Goal: Information Seeking & Learning: Learn about a topic

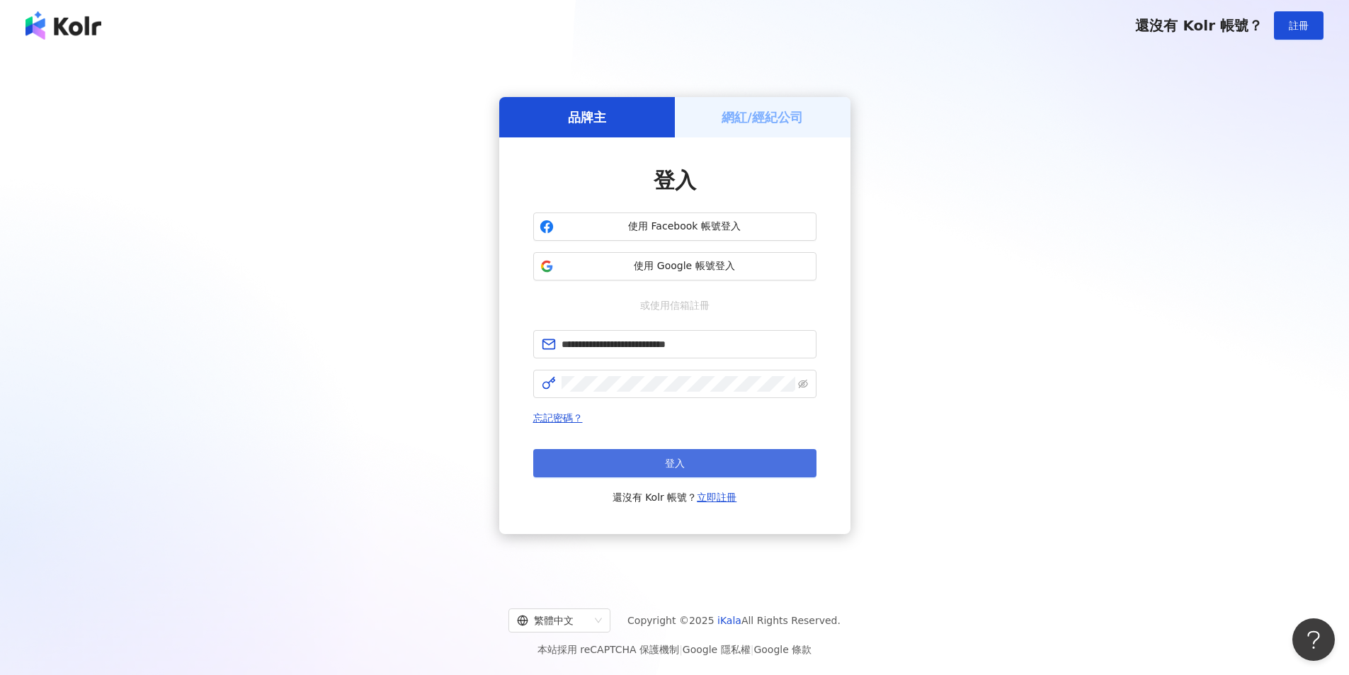
click at [643, 467] on button "登入" at bounding box center [674, 463] width 283 height 28
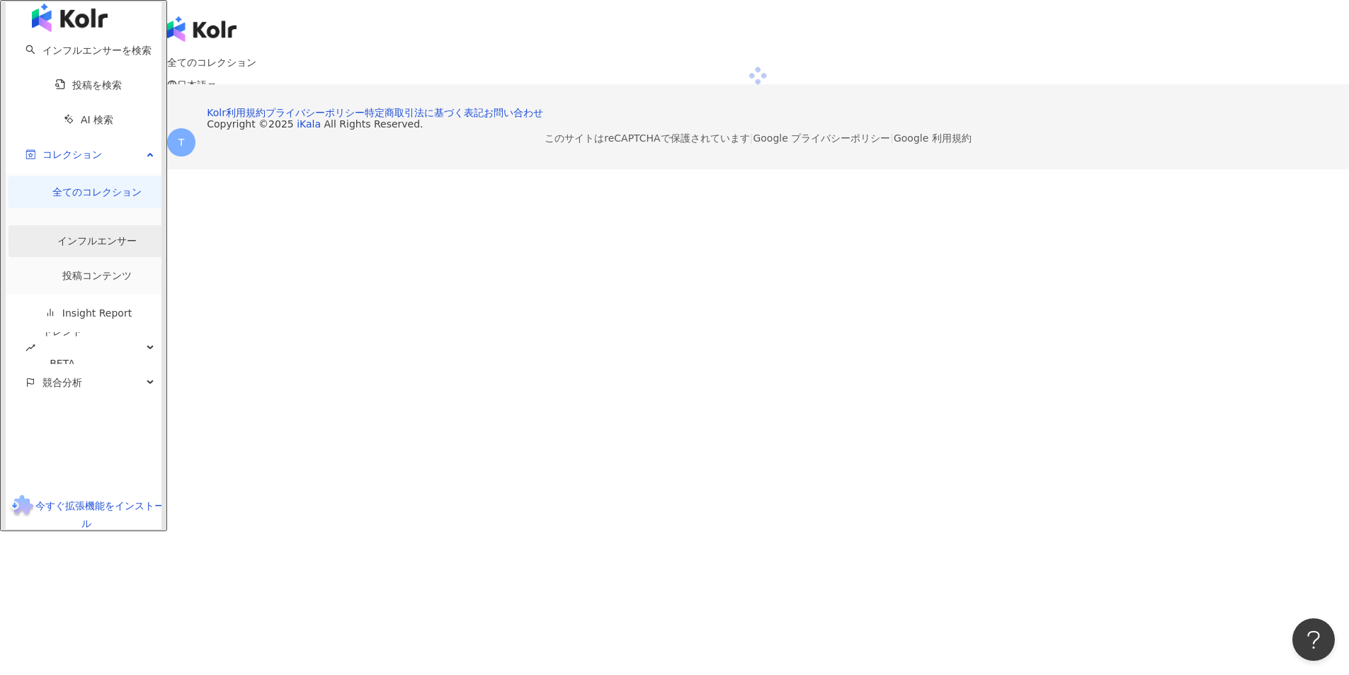
click at [79, 235] on link "インフルエンサー" at bounding box center [96, 240] width 79 height 11
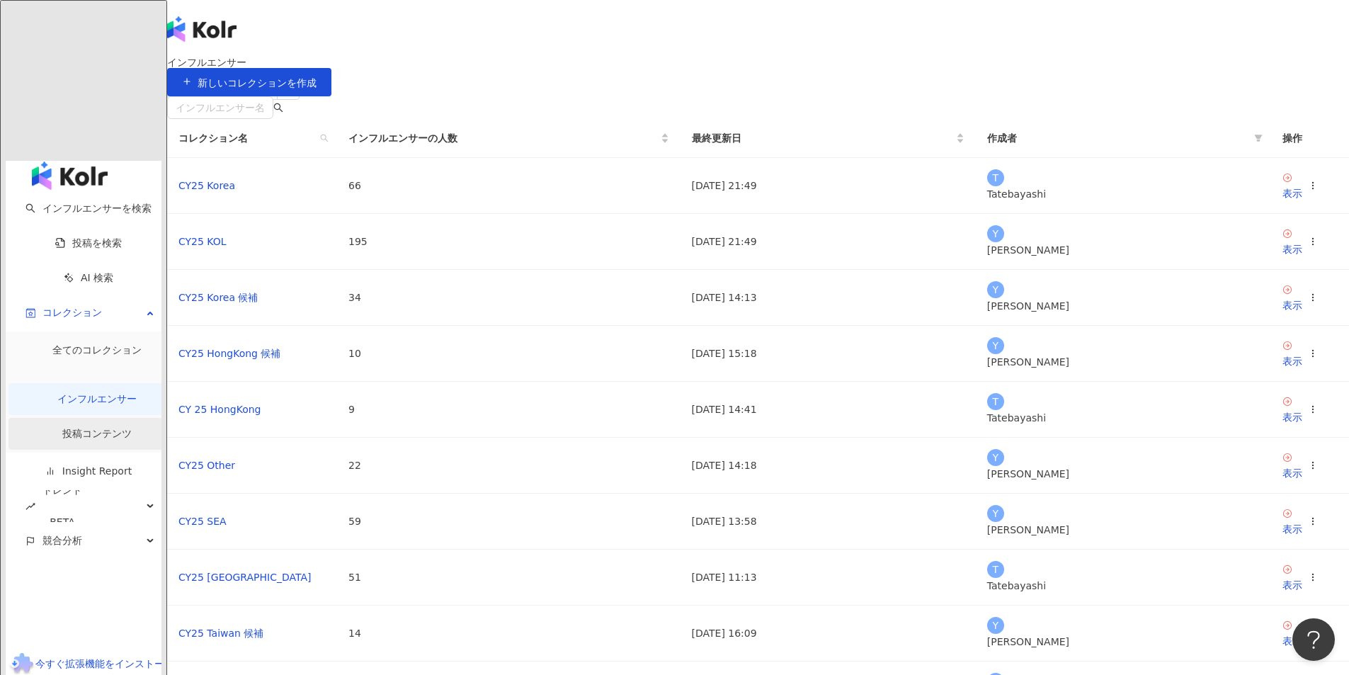
click at [79, 428] on link "投稿コンテンツ" at bounding box center [96, 433] width 69 height 11
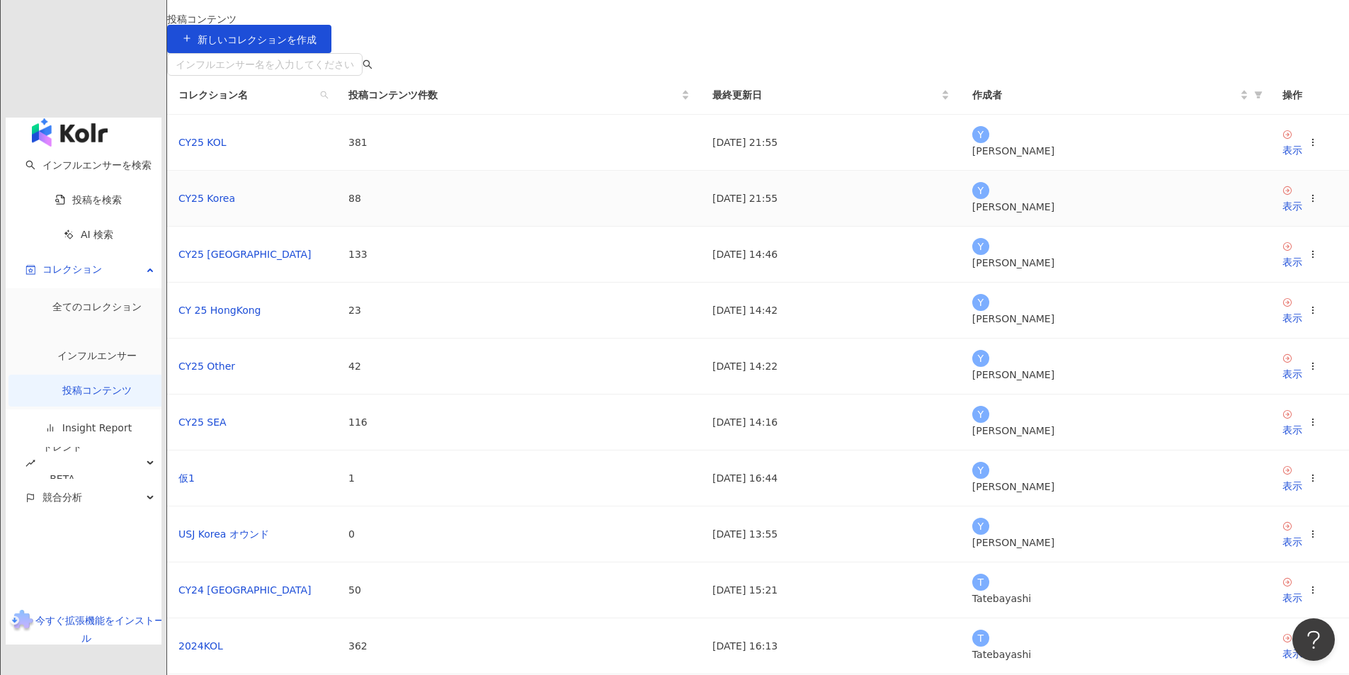
scroll to position [94, 0]
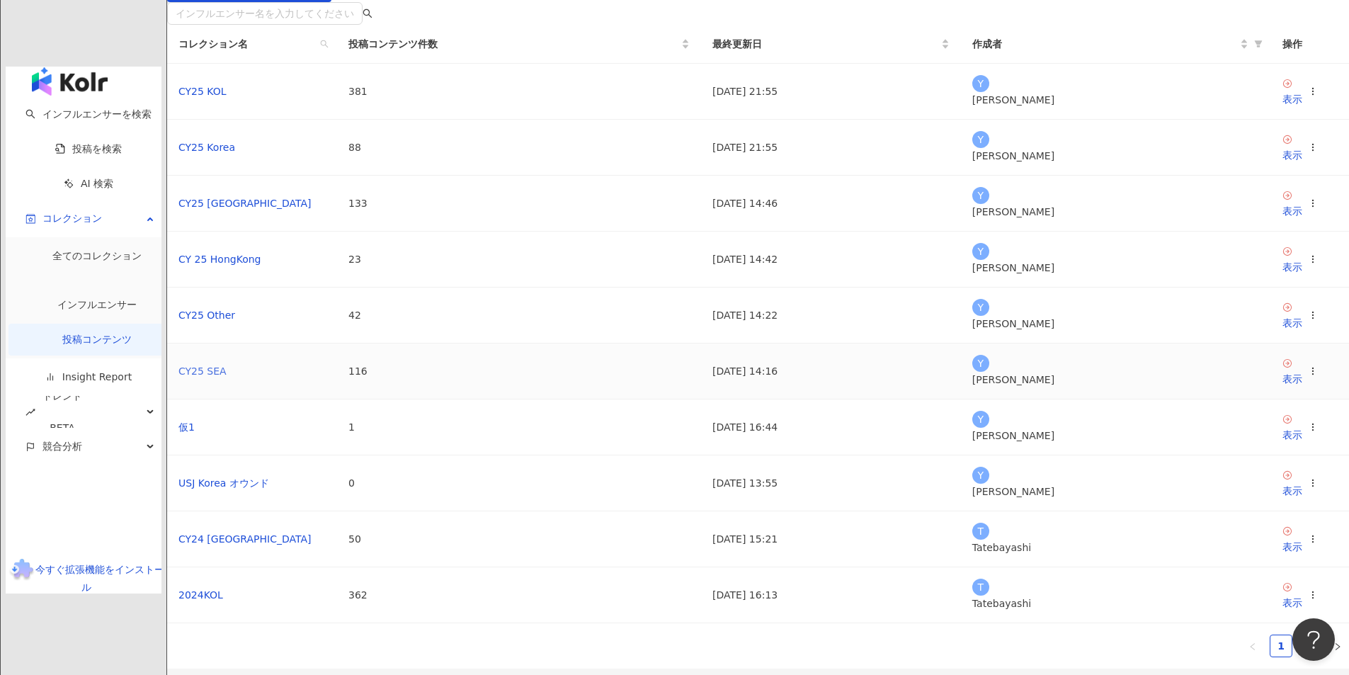
click at [227, 377] on link "CY25 SEA" at bounding box center [202, 370] width 48 height 11
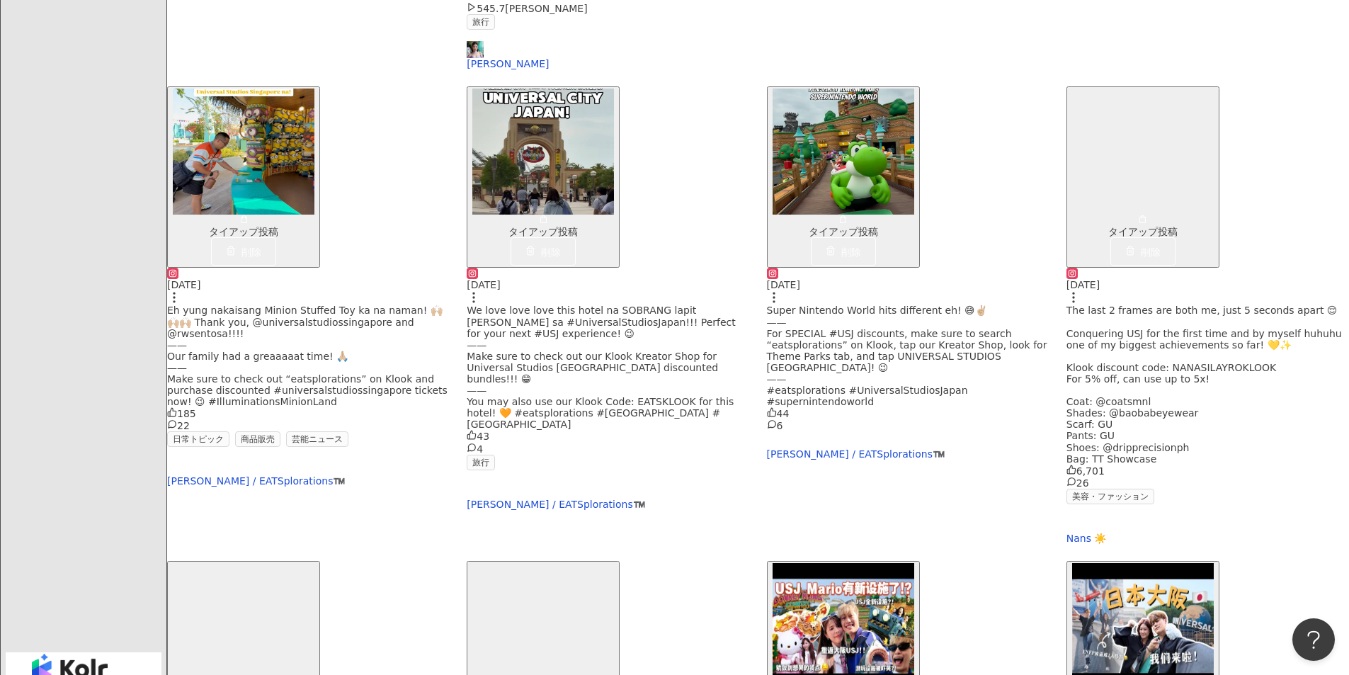
scroll to position [3635, 0]
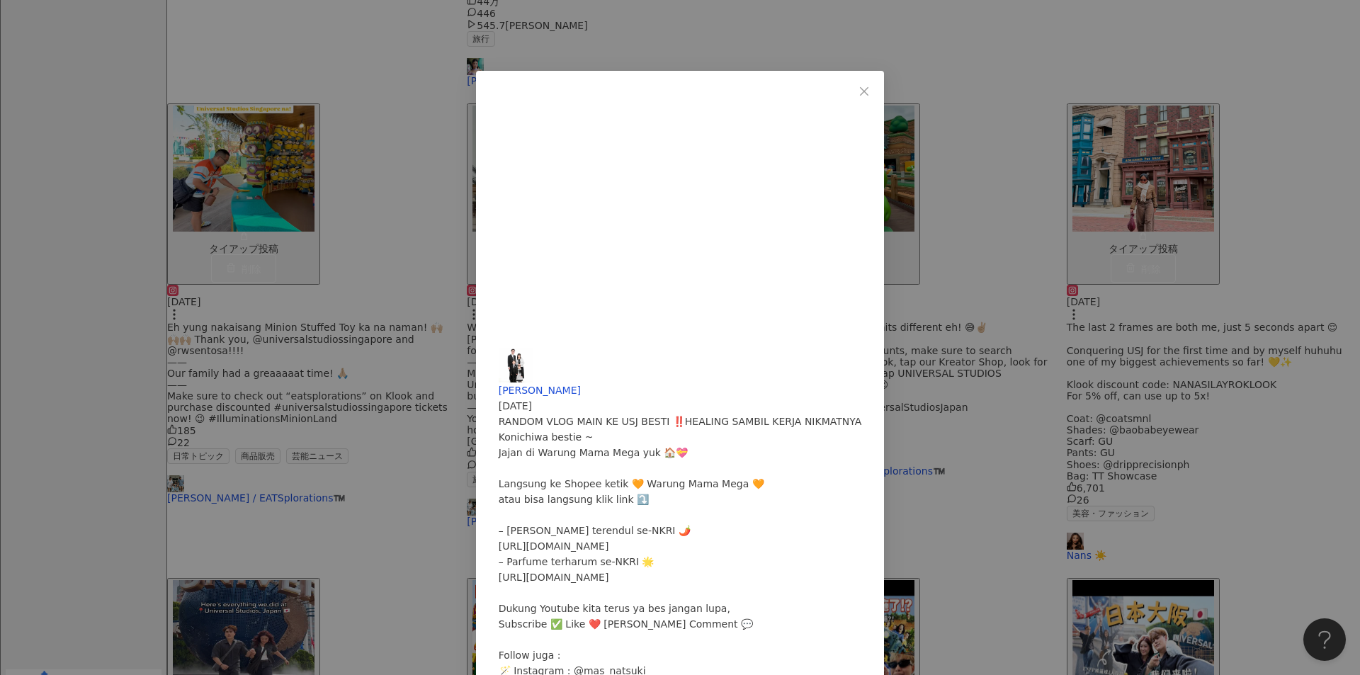
click at [1089, 484] on div "Erna Megawati 2025/04/08 RANDOM VLOG MAIN KE USJ BESTI ‼️HEALING SAMBIL KERJA N…" at bounding box center [680, 337] width 1360 height 675
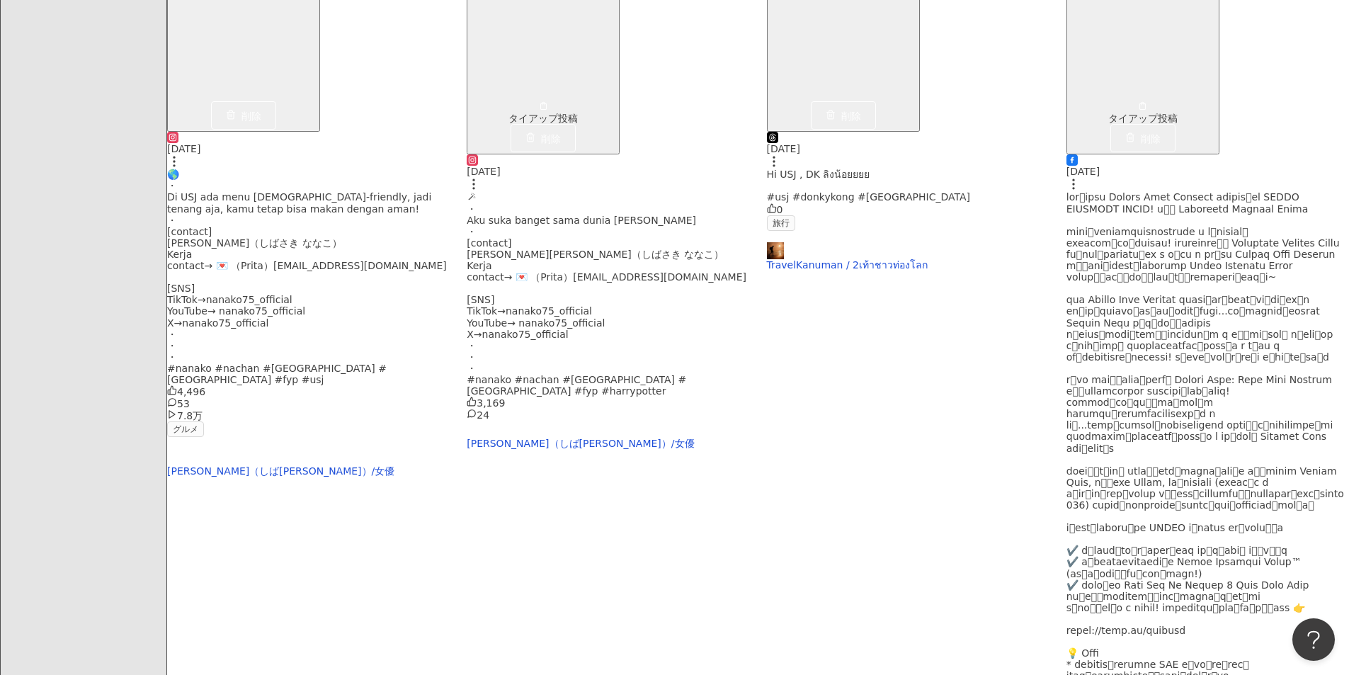
scroll to position [0, 0]
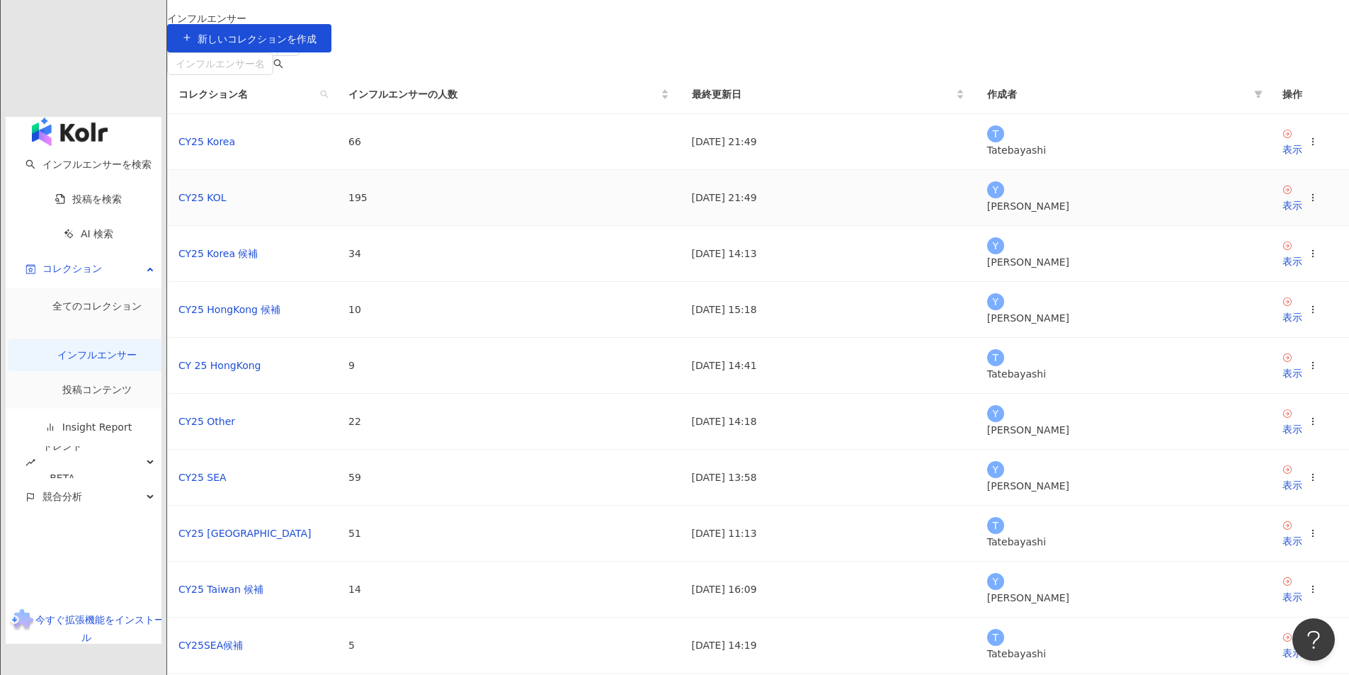
scroll to position [142, 0]
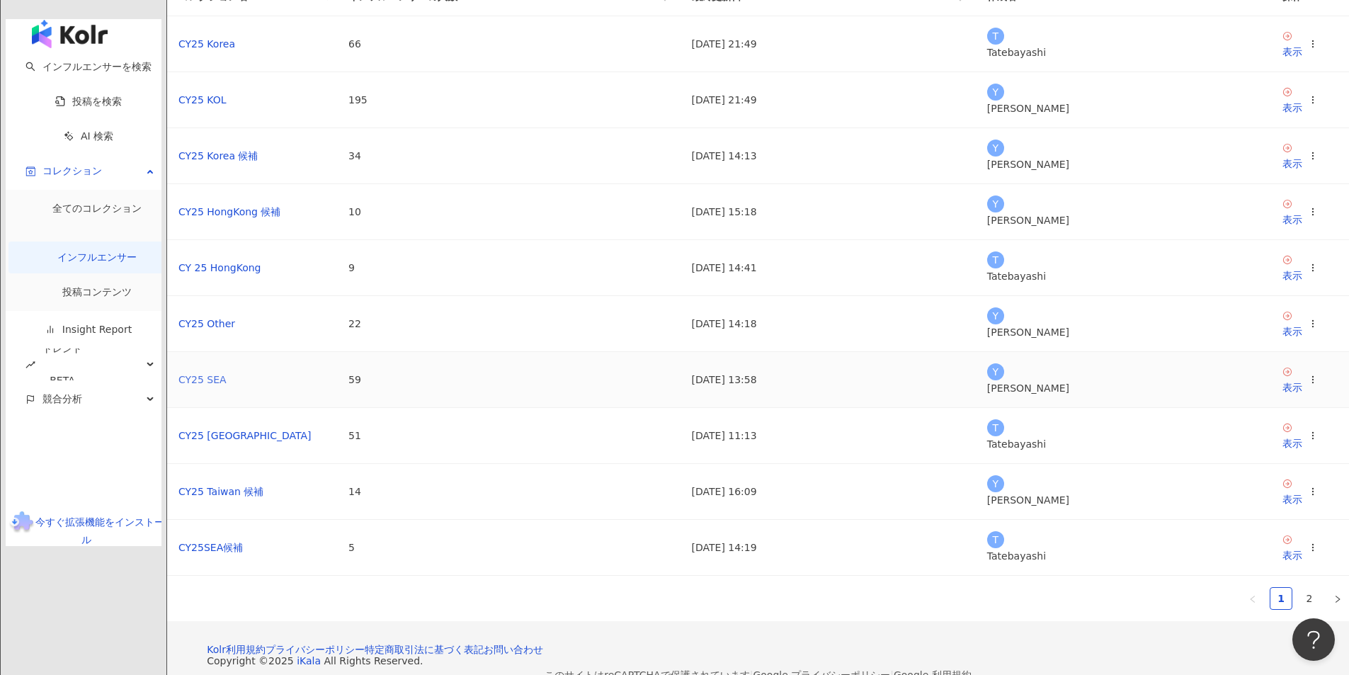
click at [227, 385] on link "CY25 SEA" at bounding box center [202, 379] width 48 height 11
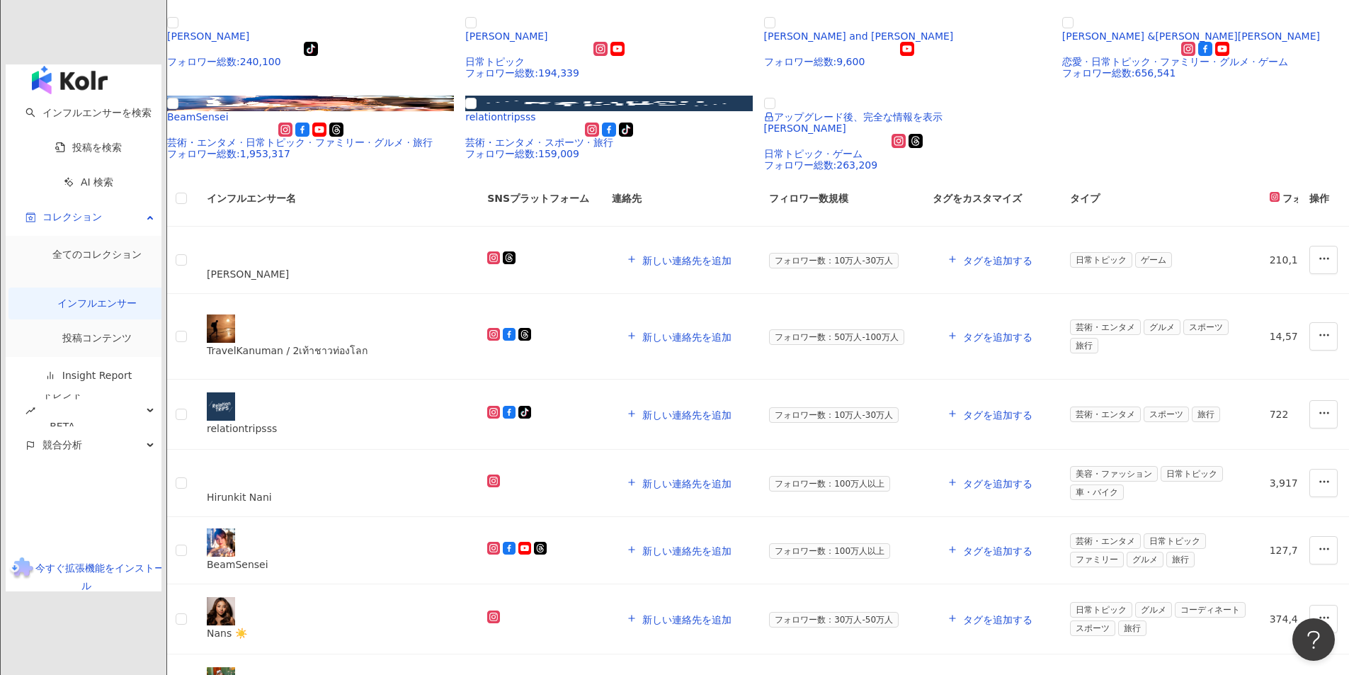
scroll to position [1181, 0]
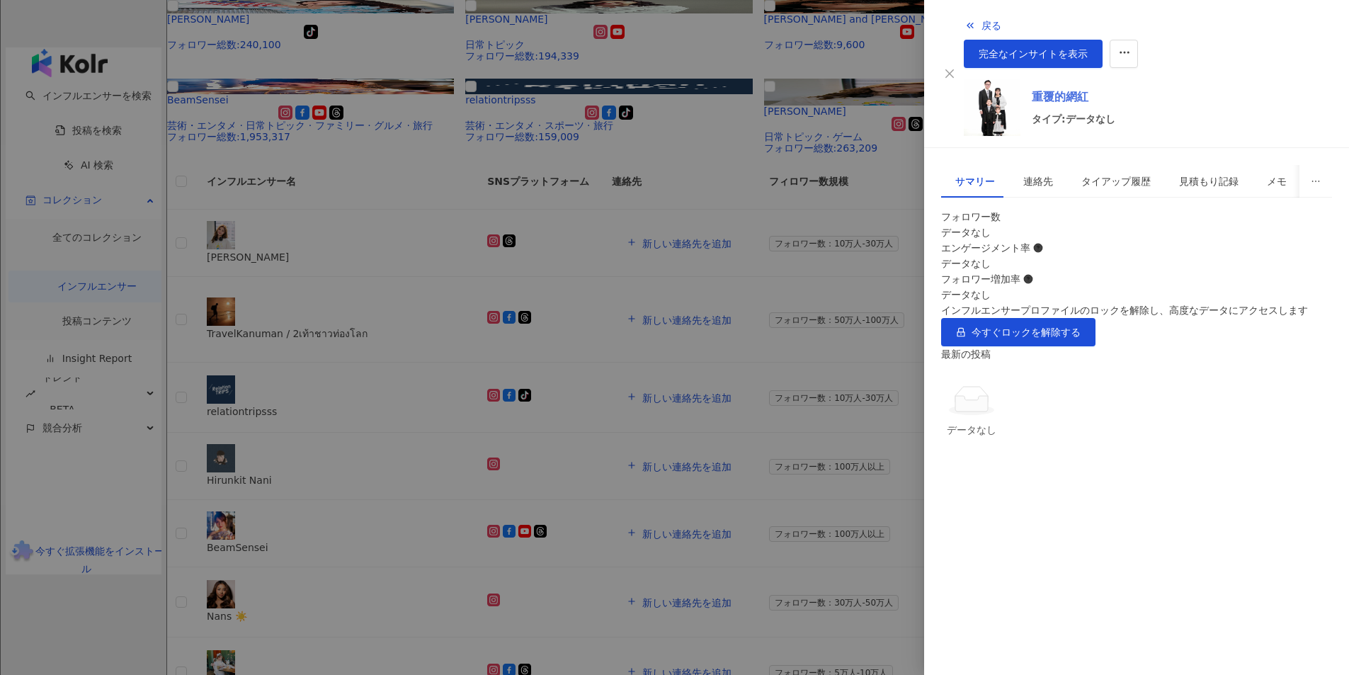
click at [1032, 89] on link "重覆的網紅" at bounding box center [1074, 97] width 84 height 17
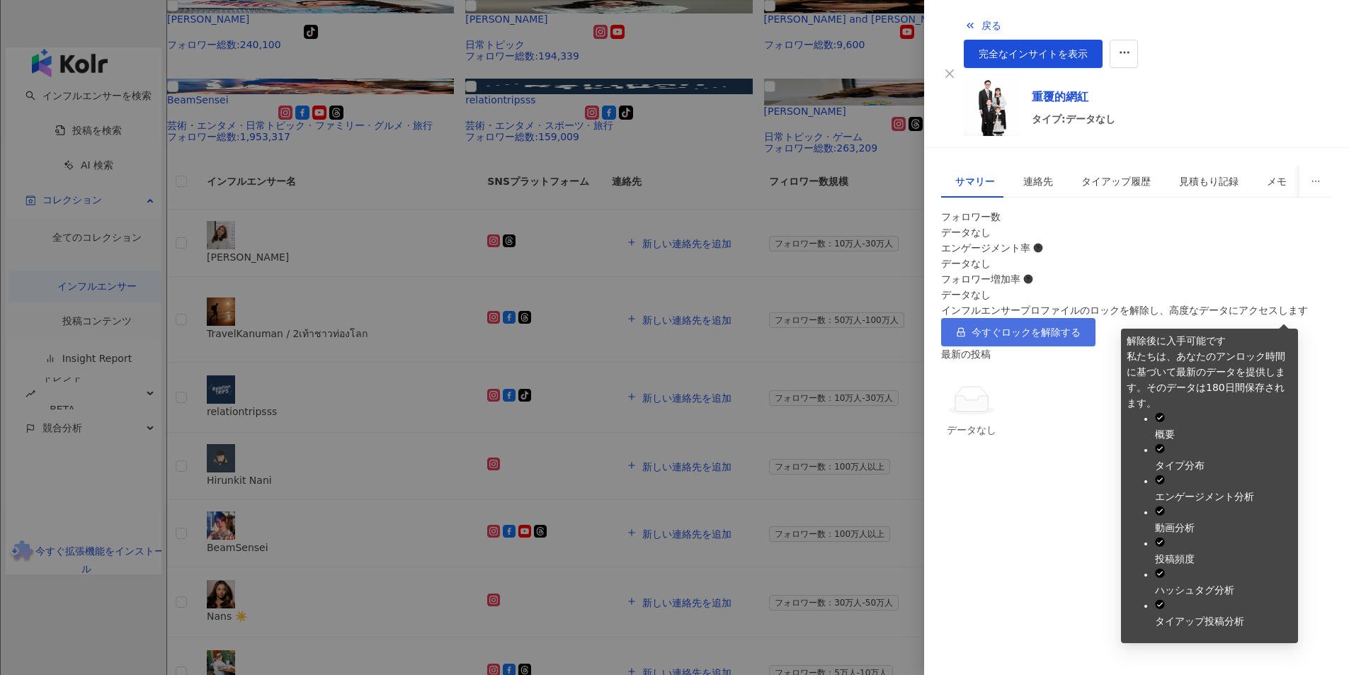
click at [1081, 327] on span "今すぐロックを解除する" at bounding box center [1026, 332] width 109 height 11
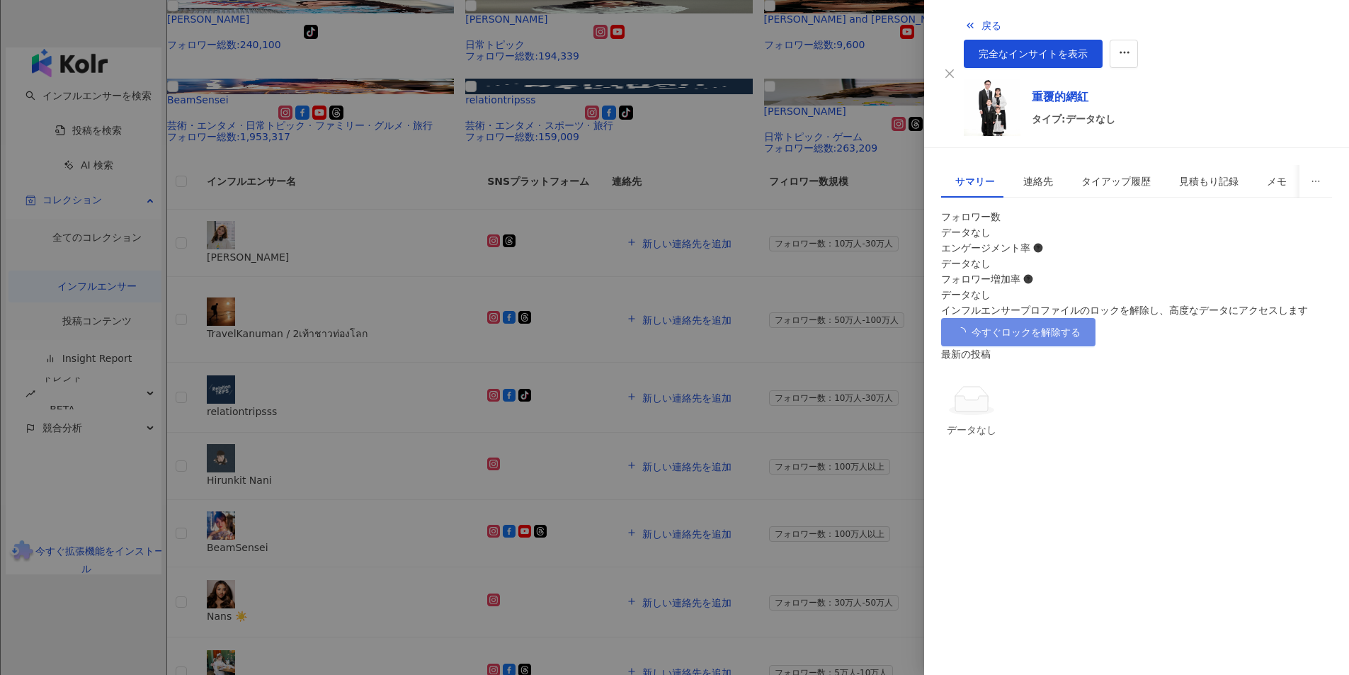
click at [856, 140] on div at bounding box center [674, 337] width 1349 height 675
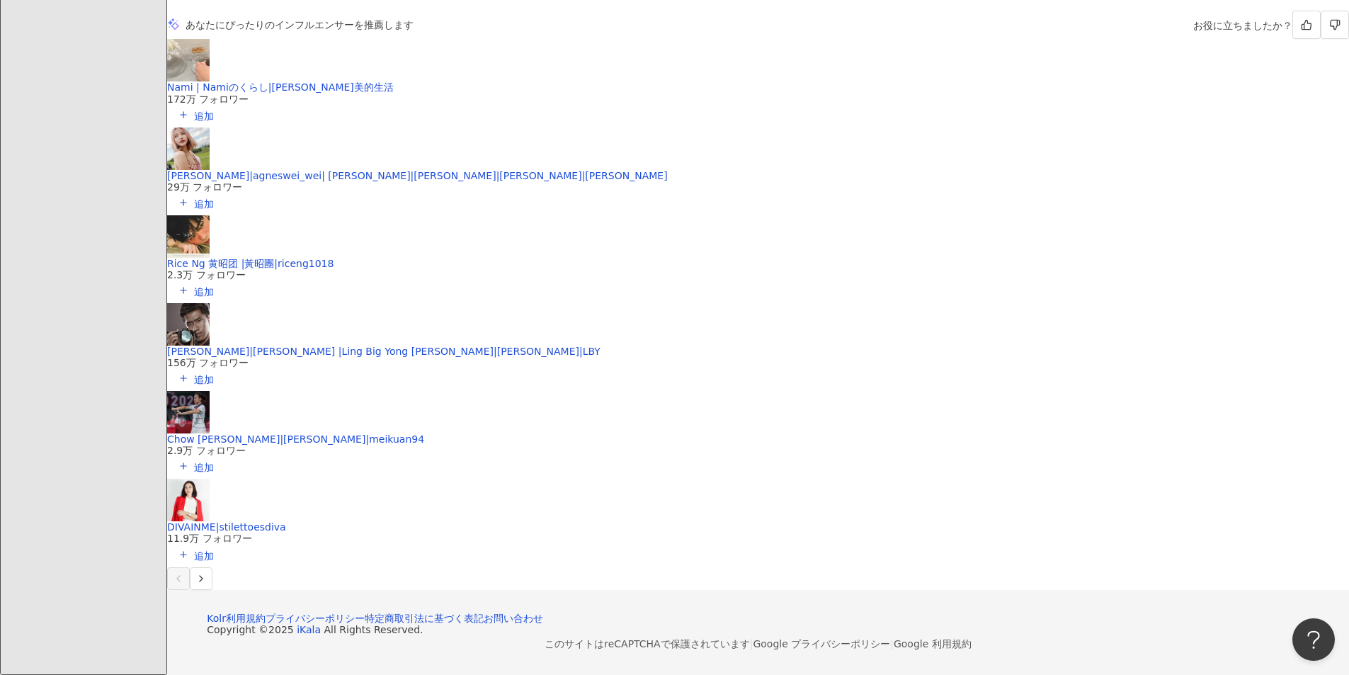
scroll to position [2880, 0]
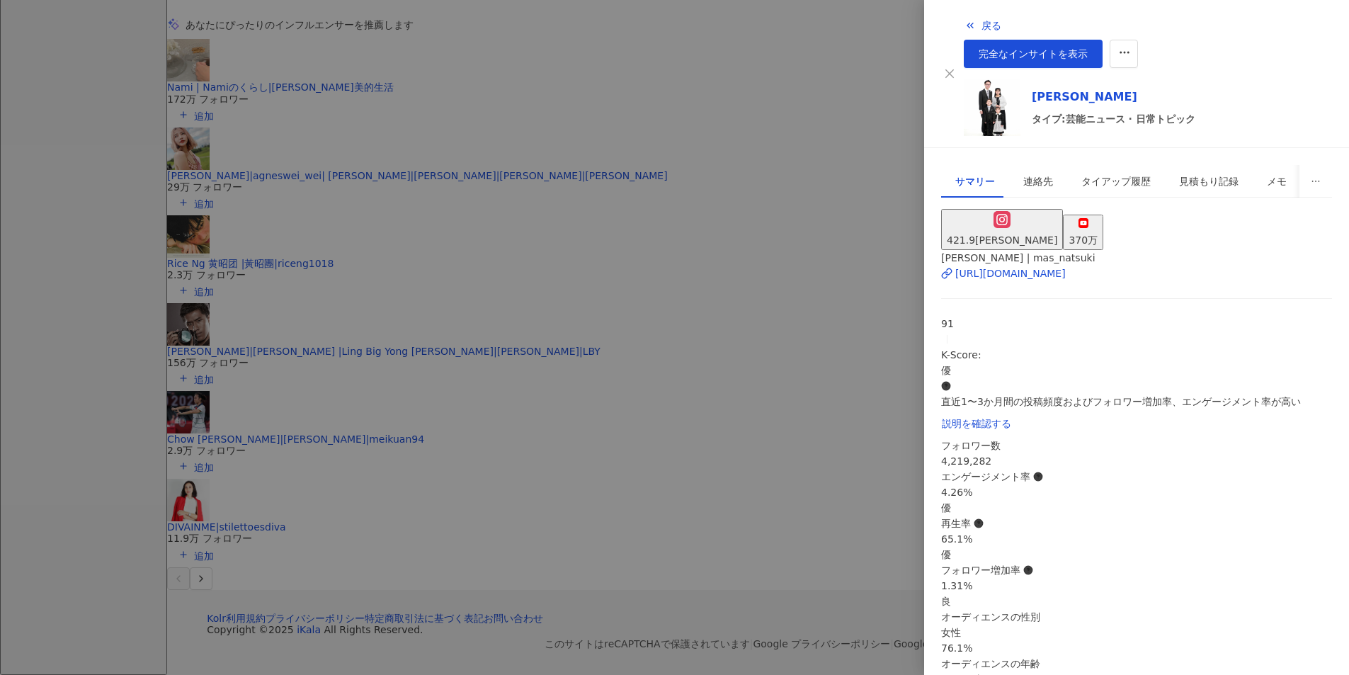
click at [1003, 232] on div "421.9万" at bounding box center [1002, 240] width 110 height 16
click at [1103, 40] on link "完全なインサイトを表示" at bounding box center [1033, 54] width 139 height 28
drag, startPoint x: 246, startPoint y: 103, endPoint x: 250, endPoint y: 116, distance: 14.1
click at [244, 104] on div at bounding box center [674, 337] width 1349 height 675
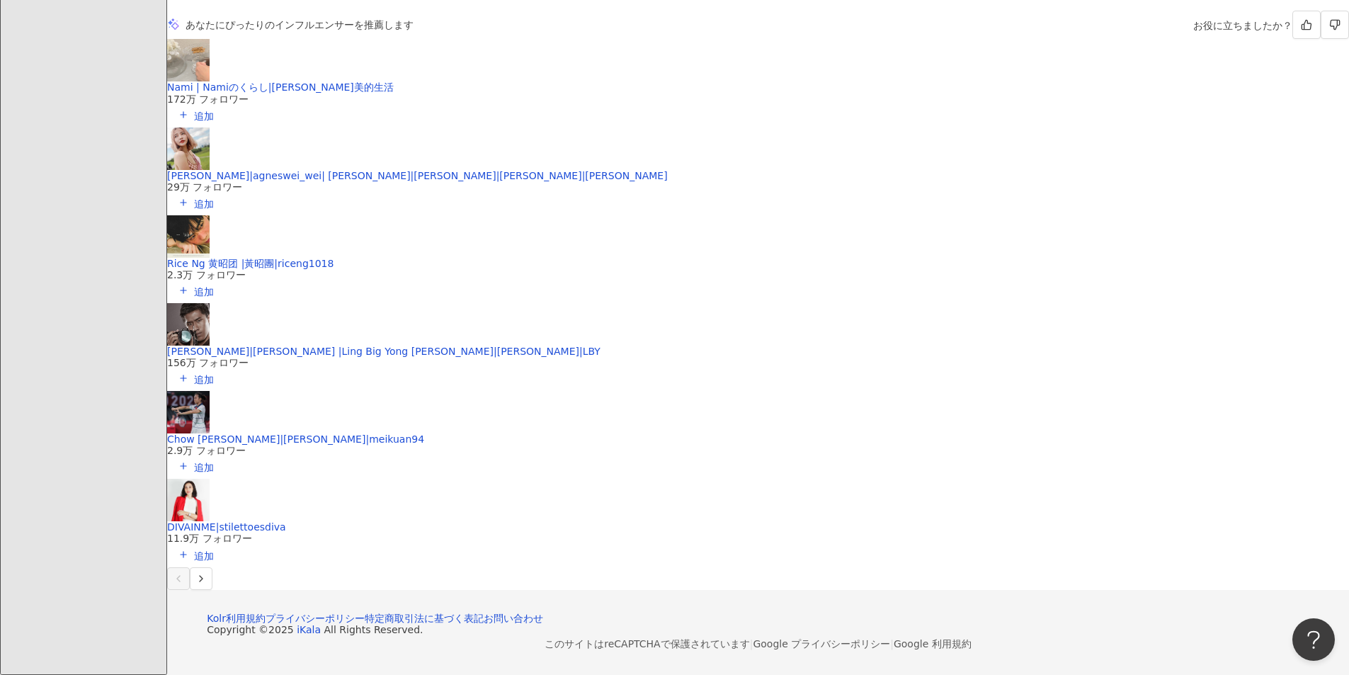
scroll to position [3305, 0]
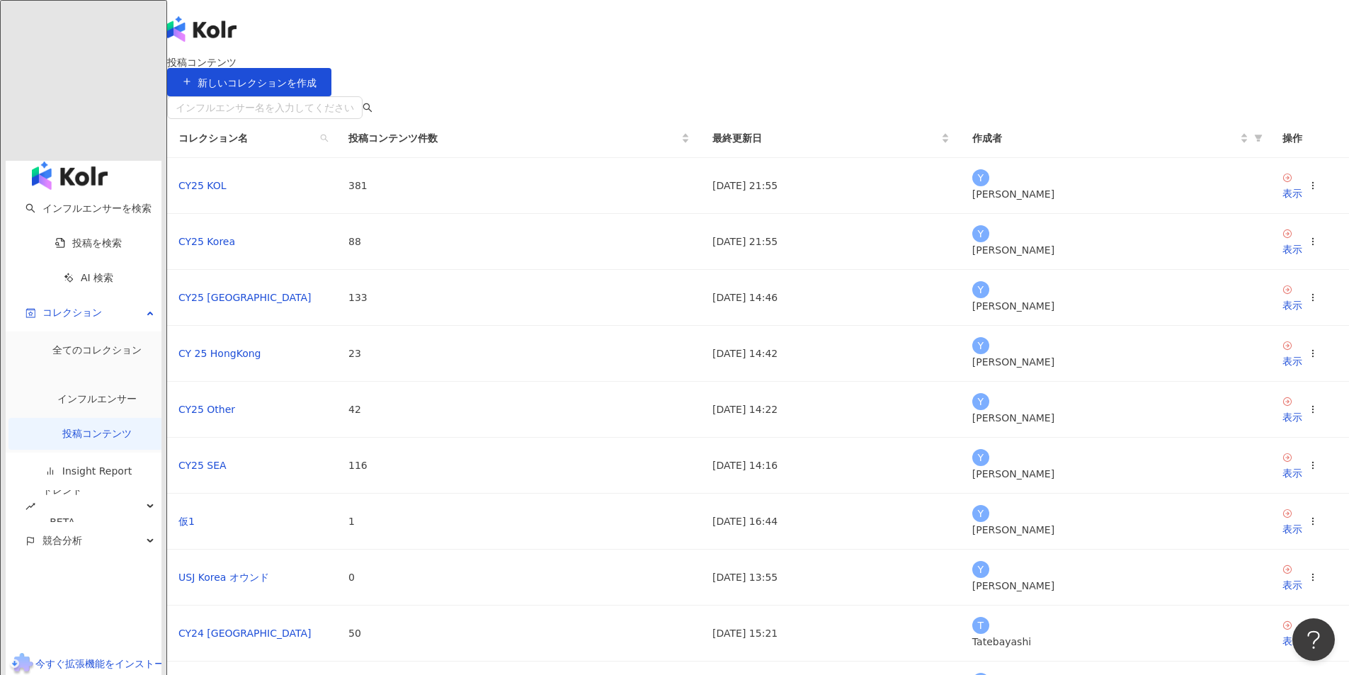
scroll to position [236, 0]
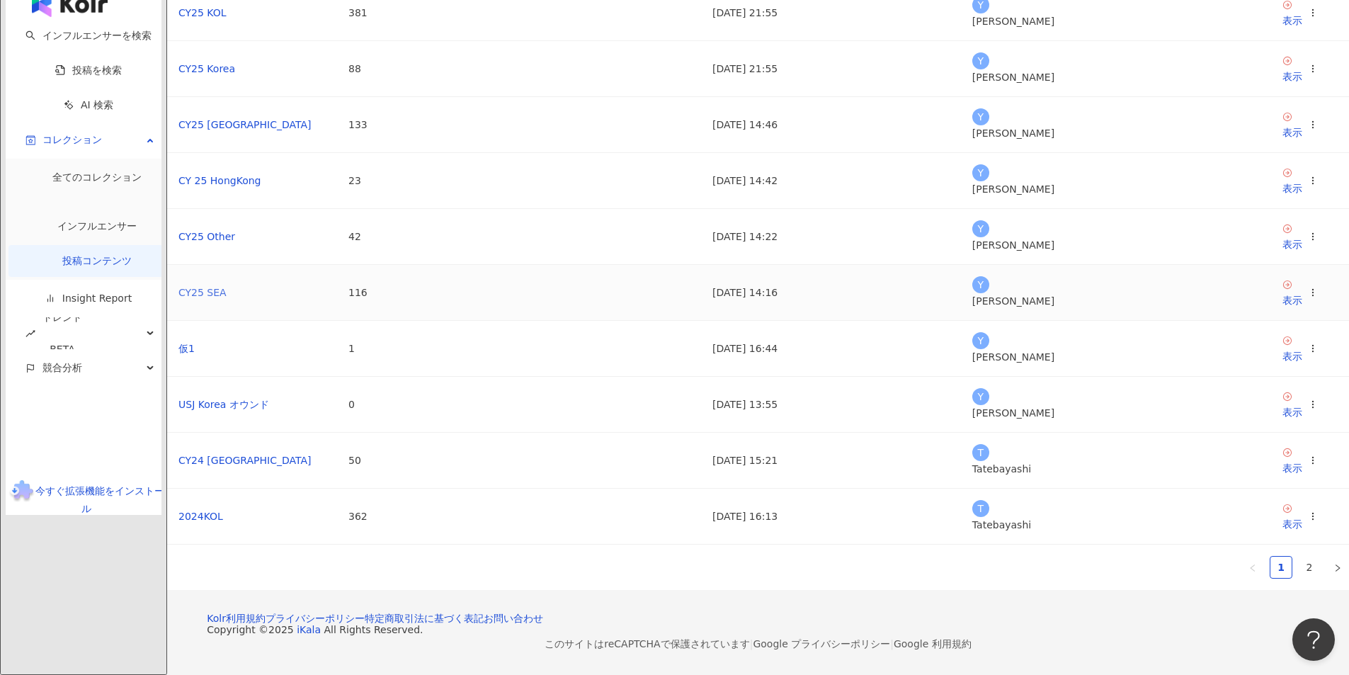
click at [227, 287] on link "CY25 SEA" at bounding box center [202, 292] width 48 height 11
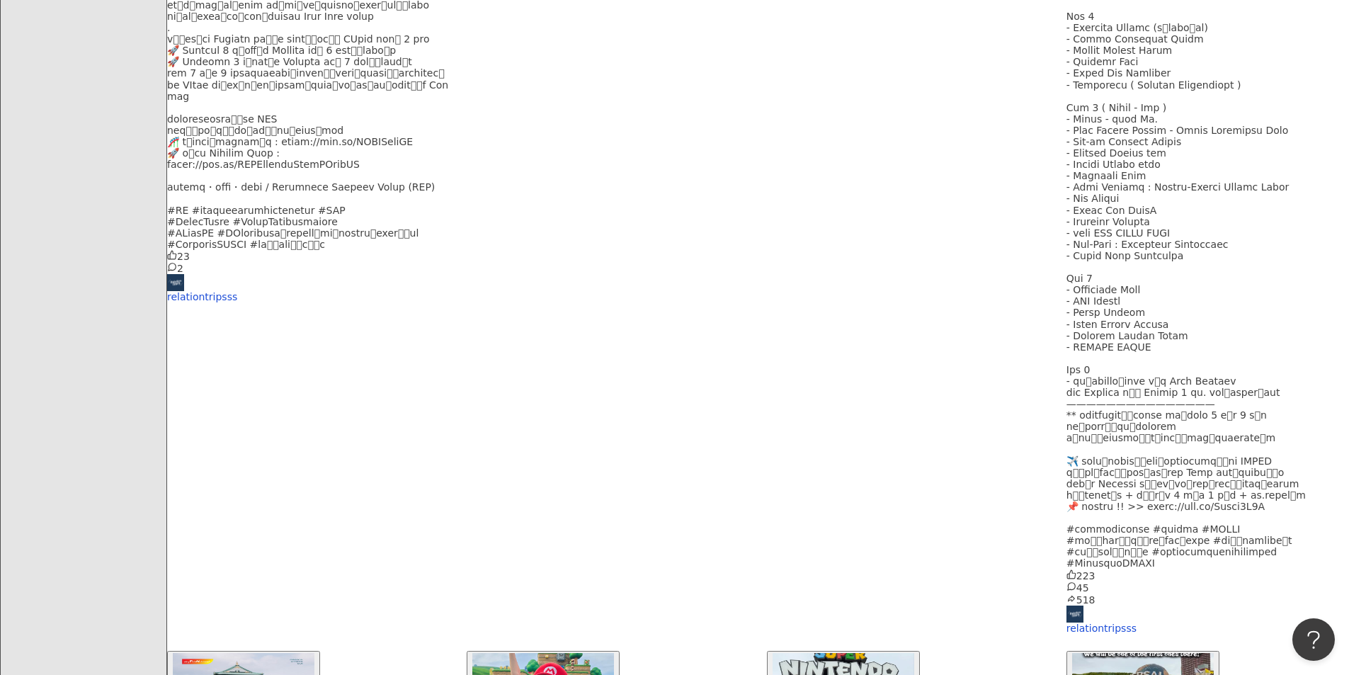
scroll to position [2473, 0]
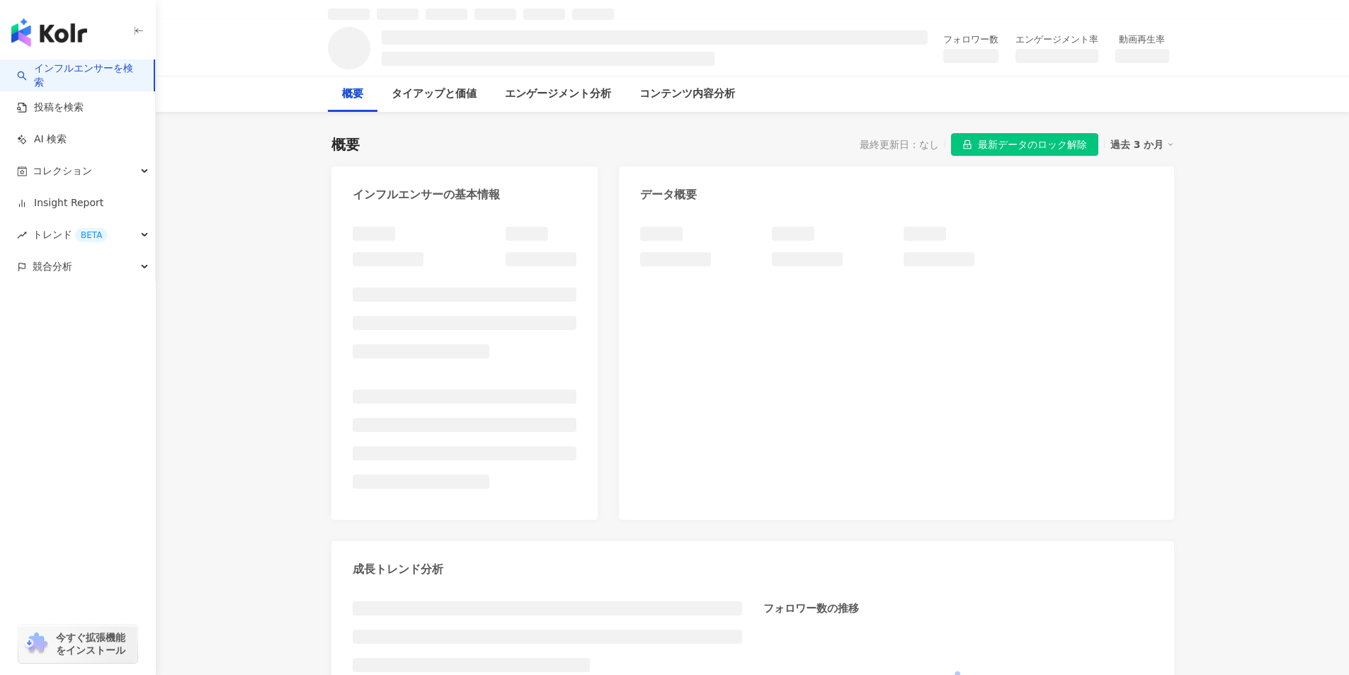
scroll to position [142, 0]
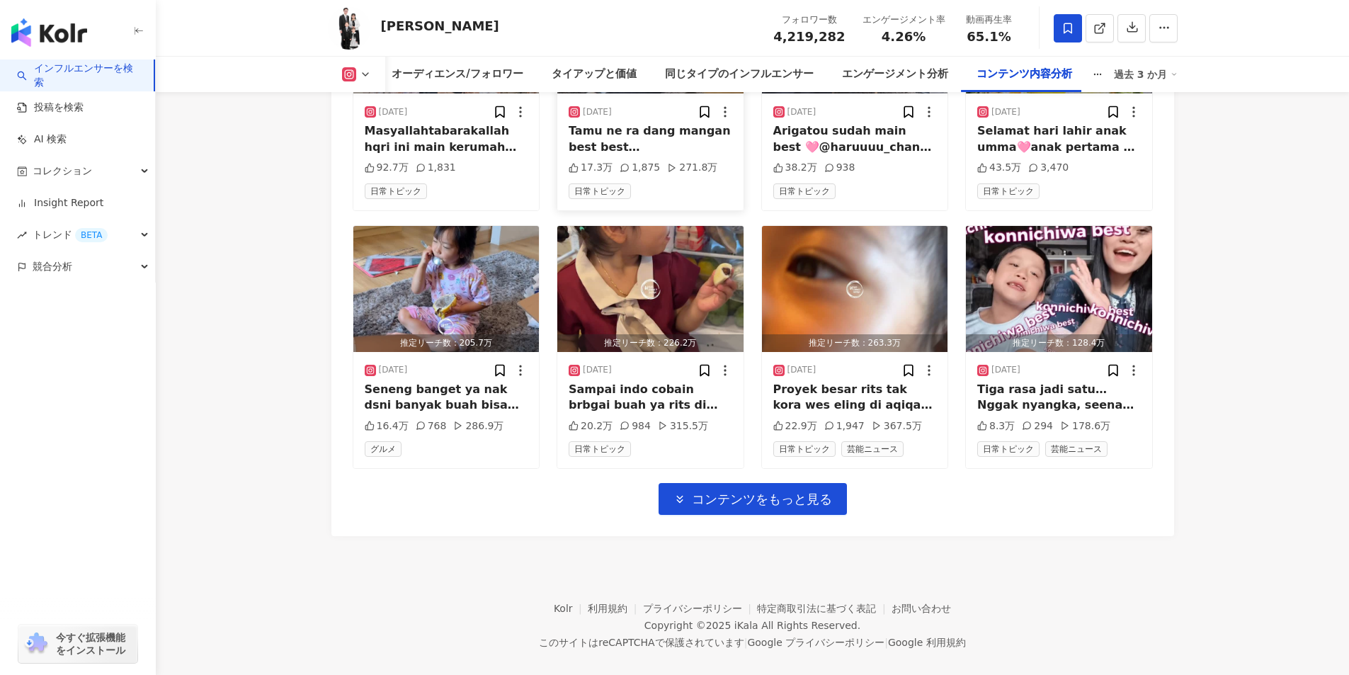
scroll to position [4536, 0]
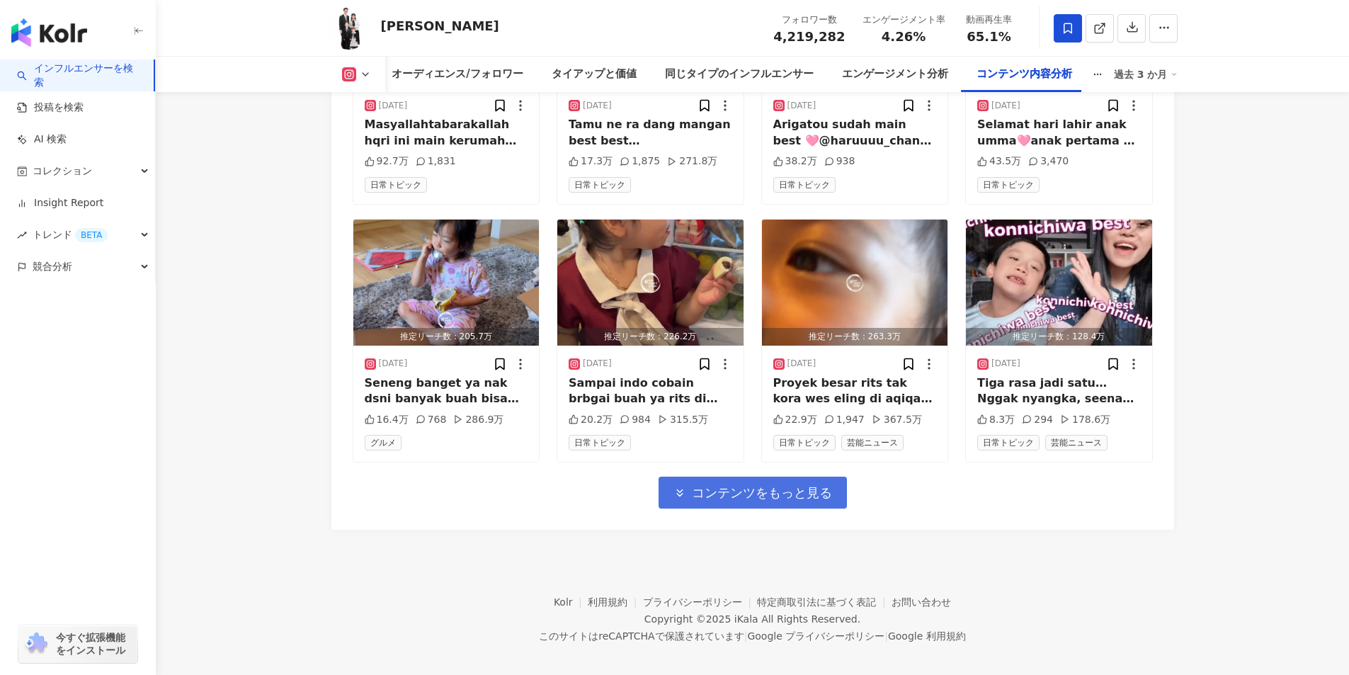
click at [771, 485] on span "コンテンツをもっと見る" at bounding box center [762, 493] width 140 height 16
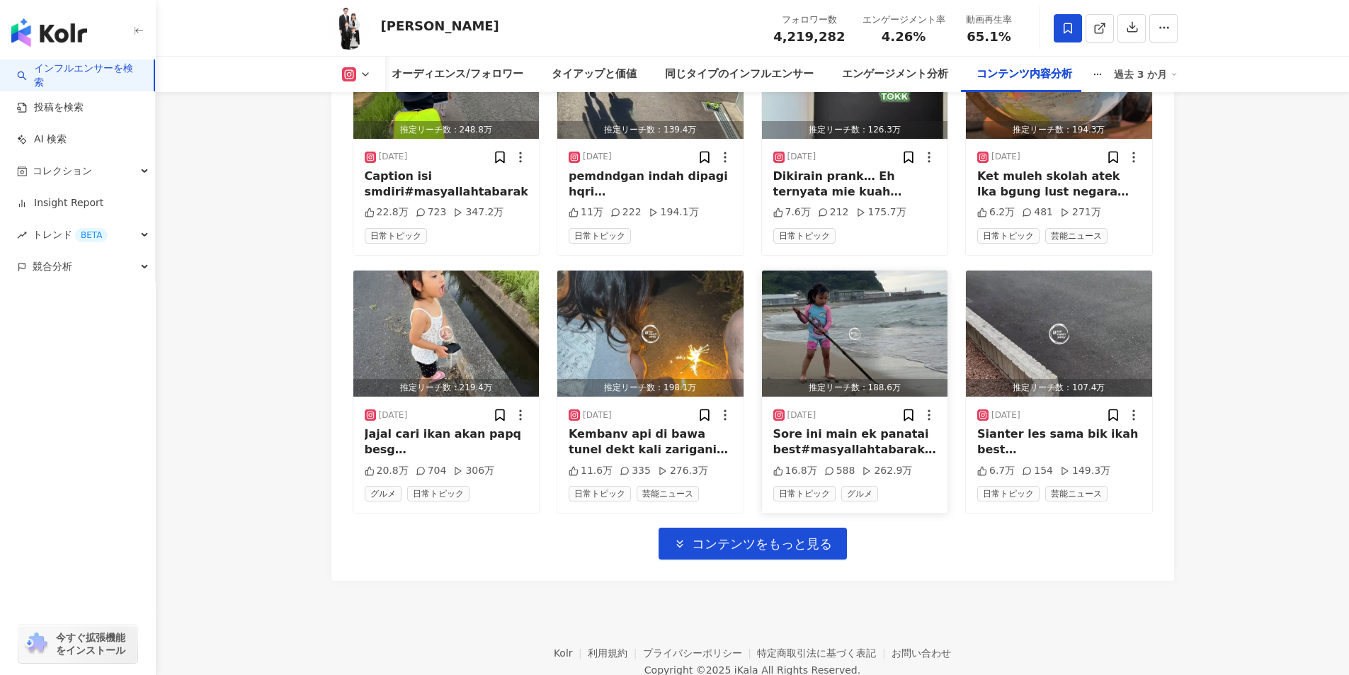
scroll to position [5310, 0]
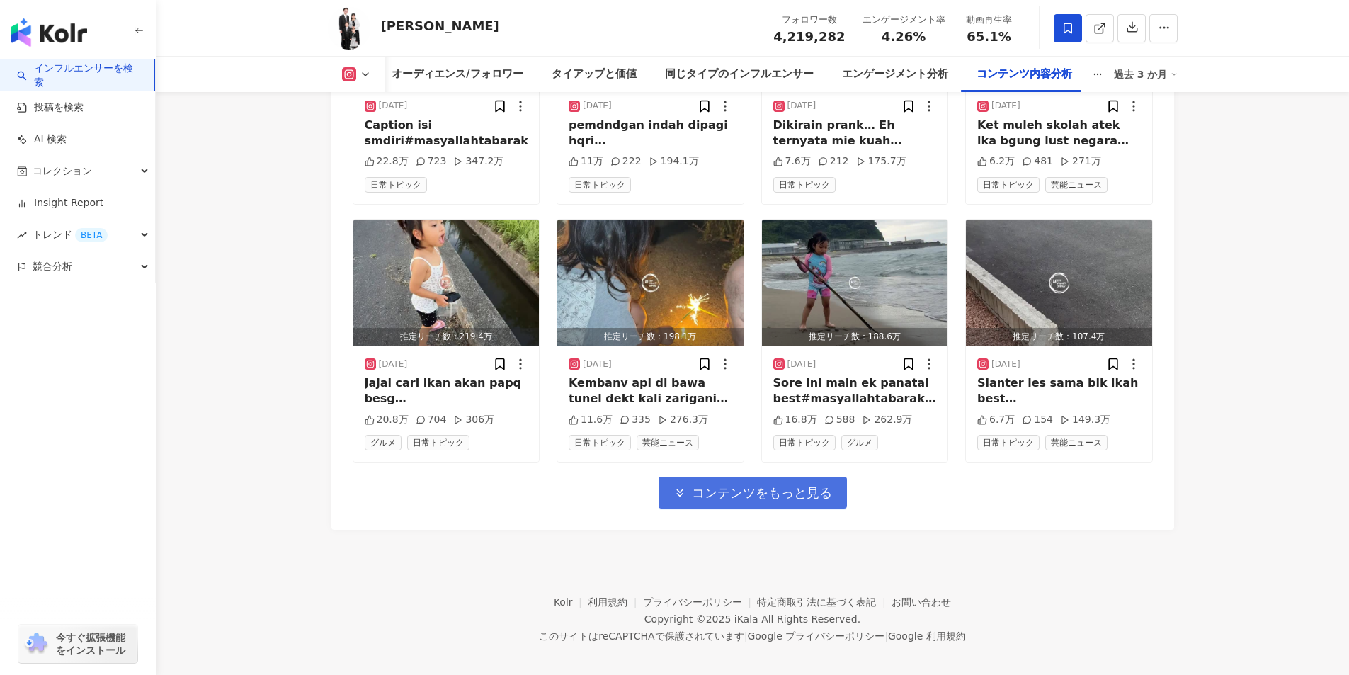
click at [730, 485] on span "コンテンツをもっと見る" at bounding box center [762, 493] width 140 height 16
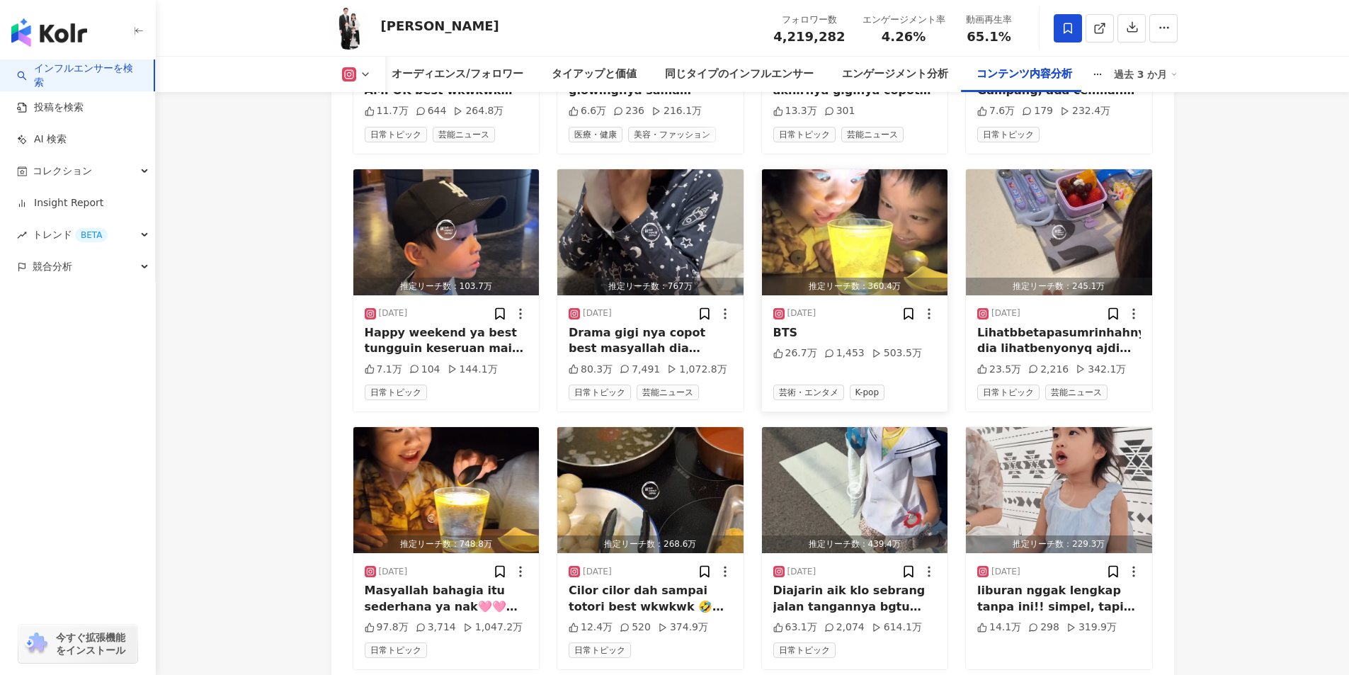
scroll to position [6084, 0]
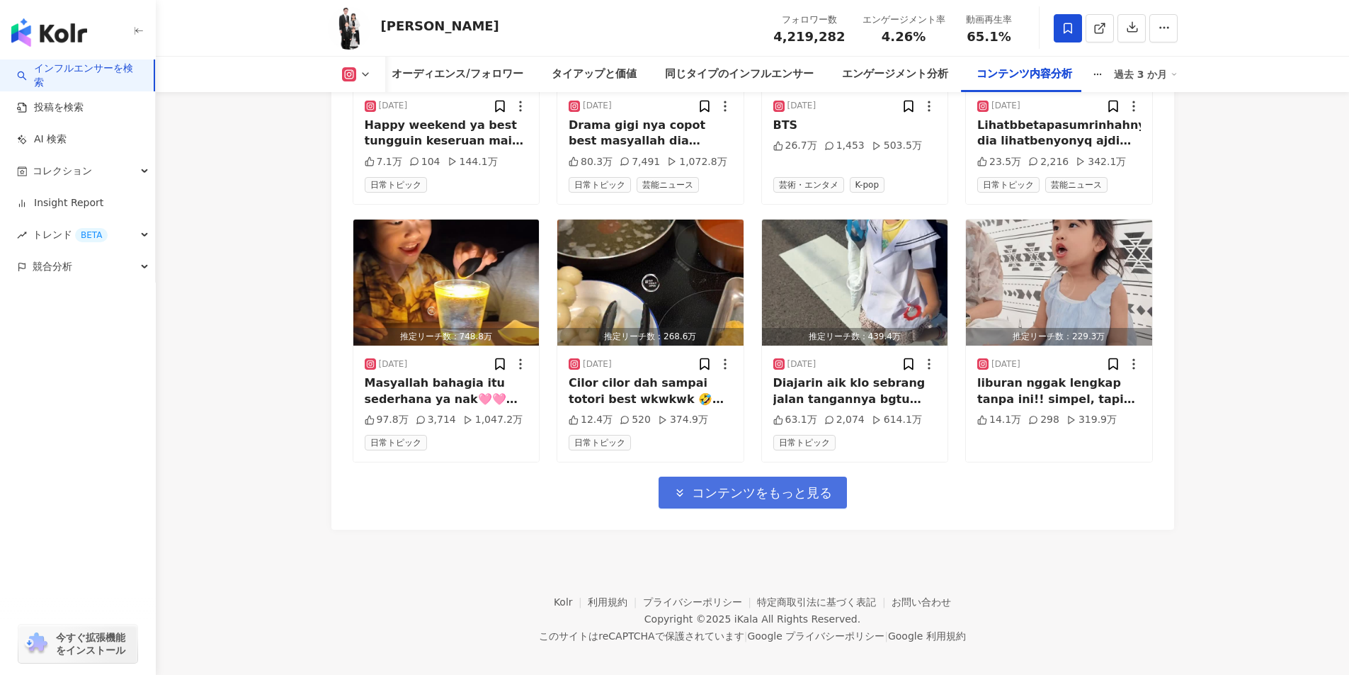
click at [785, 477] on button "コンテンツをもっと見る" at bounding box center [753, 493] width 188 height 32
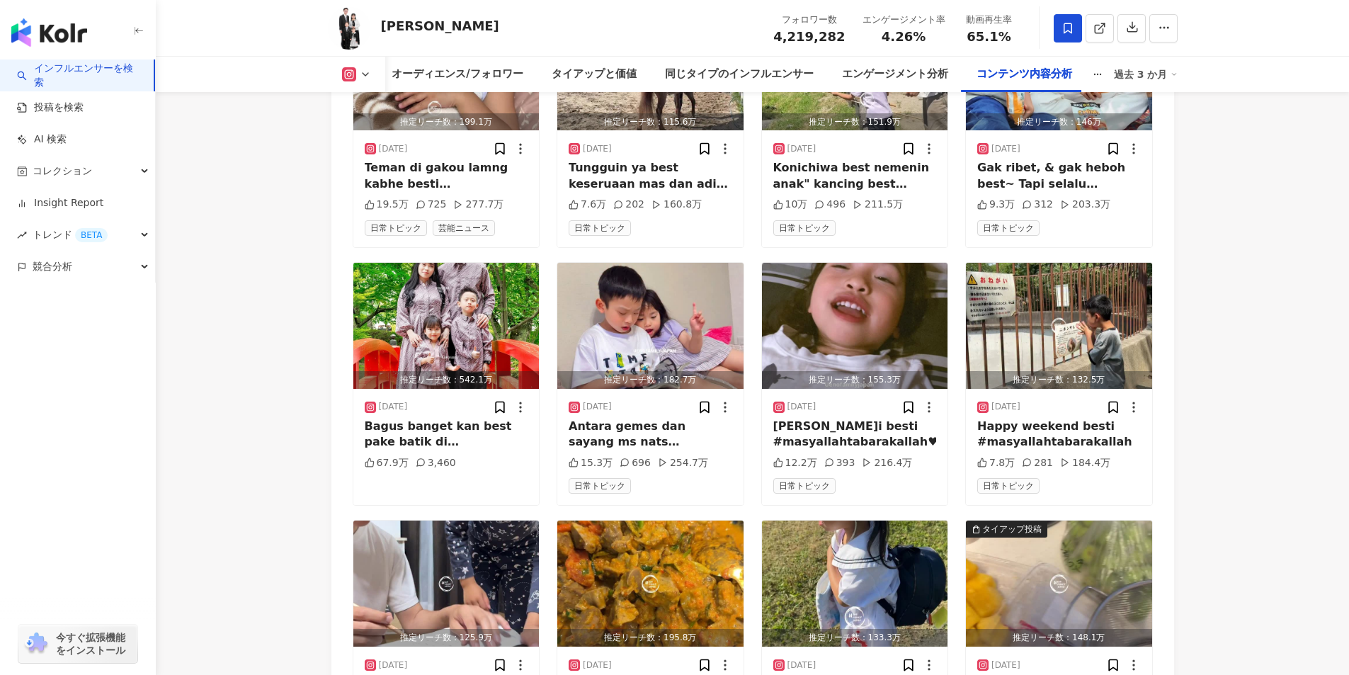
scroll to position [6792, 0]
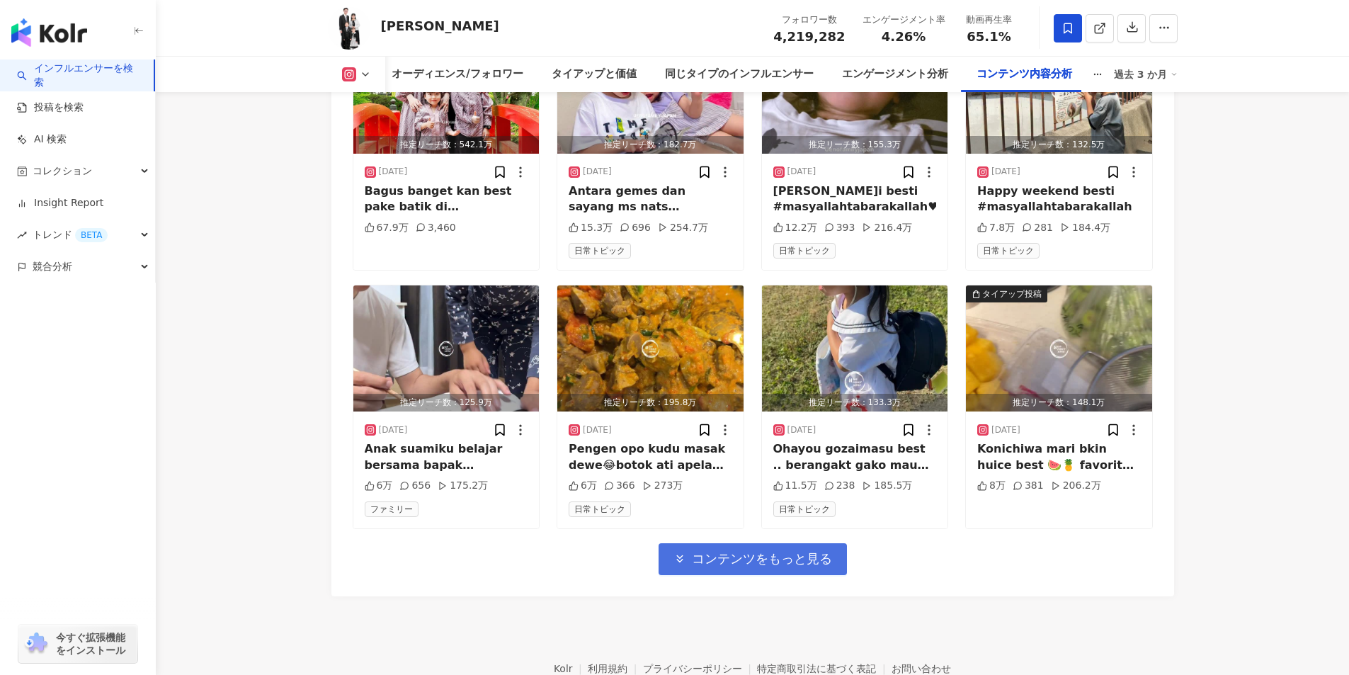
click at [750, 551] on span "コンテンツをもっと見る" at bounding box center [762, 559] width 140 height 16
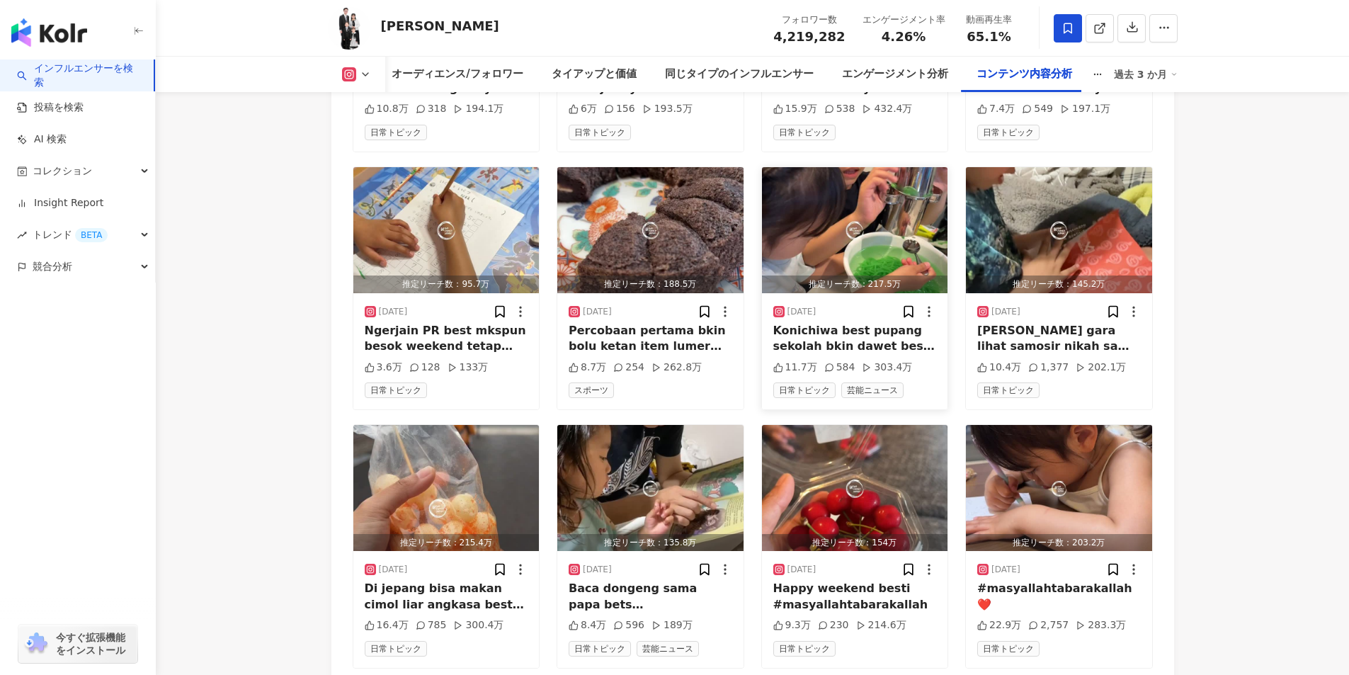
scroll to position [7632, 0]
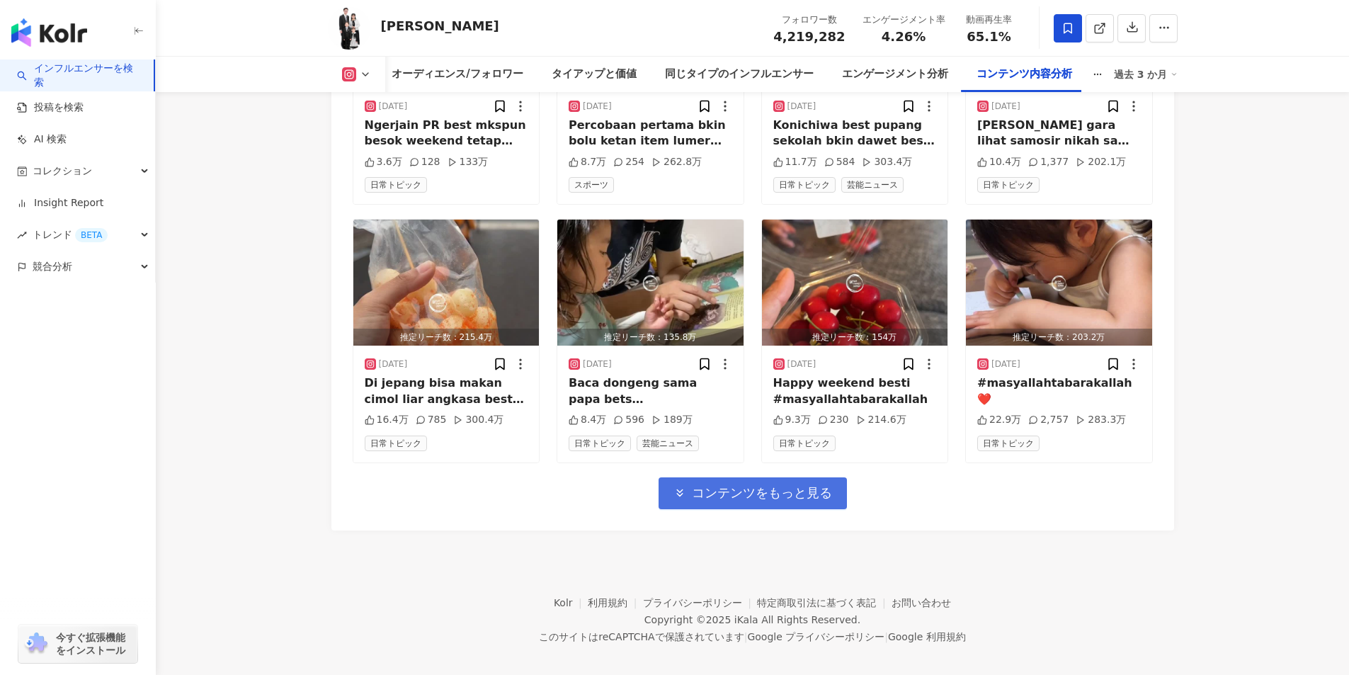
click at [793, 485] on span "コンテンツをもっと見る" at bounding box center [762, 493] width 140 height 16
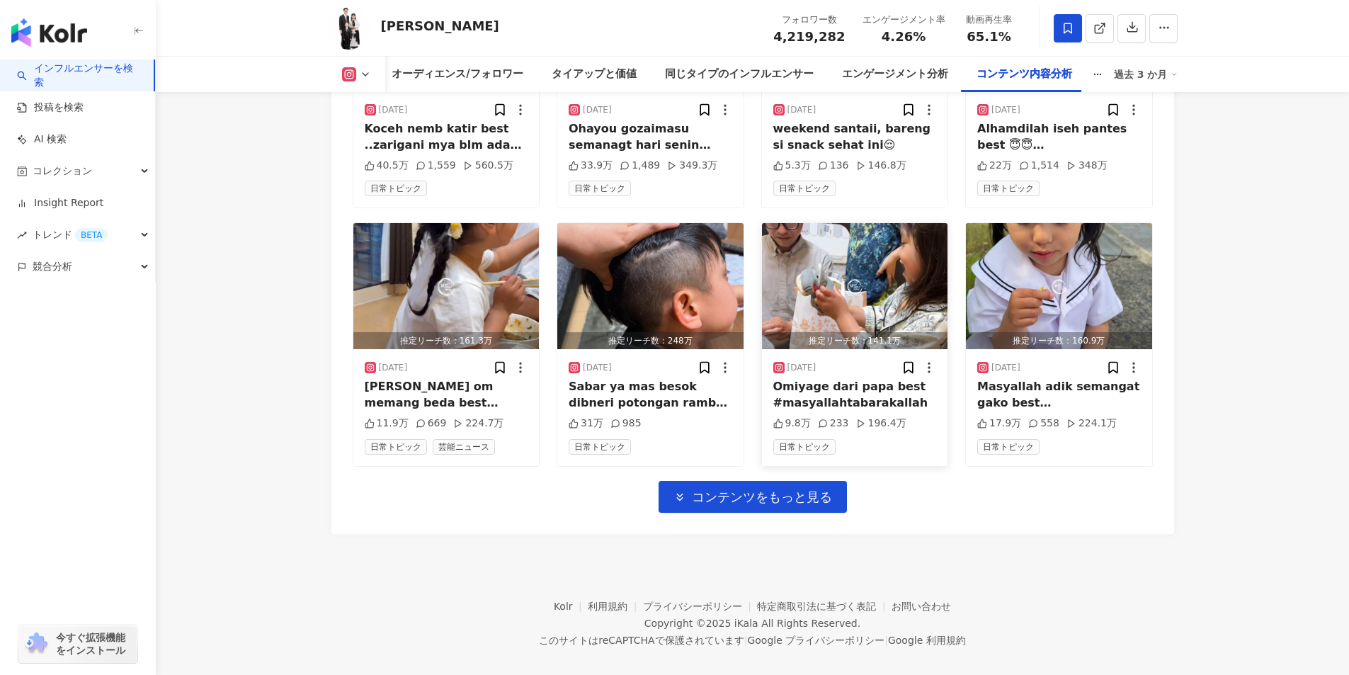
scroll to position [8407, 0]
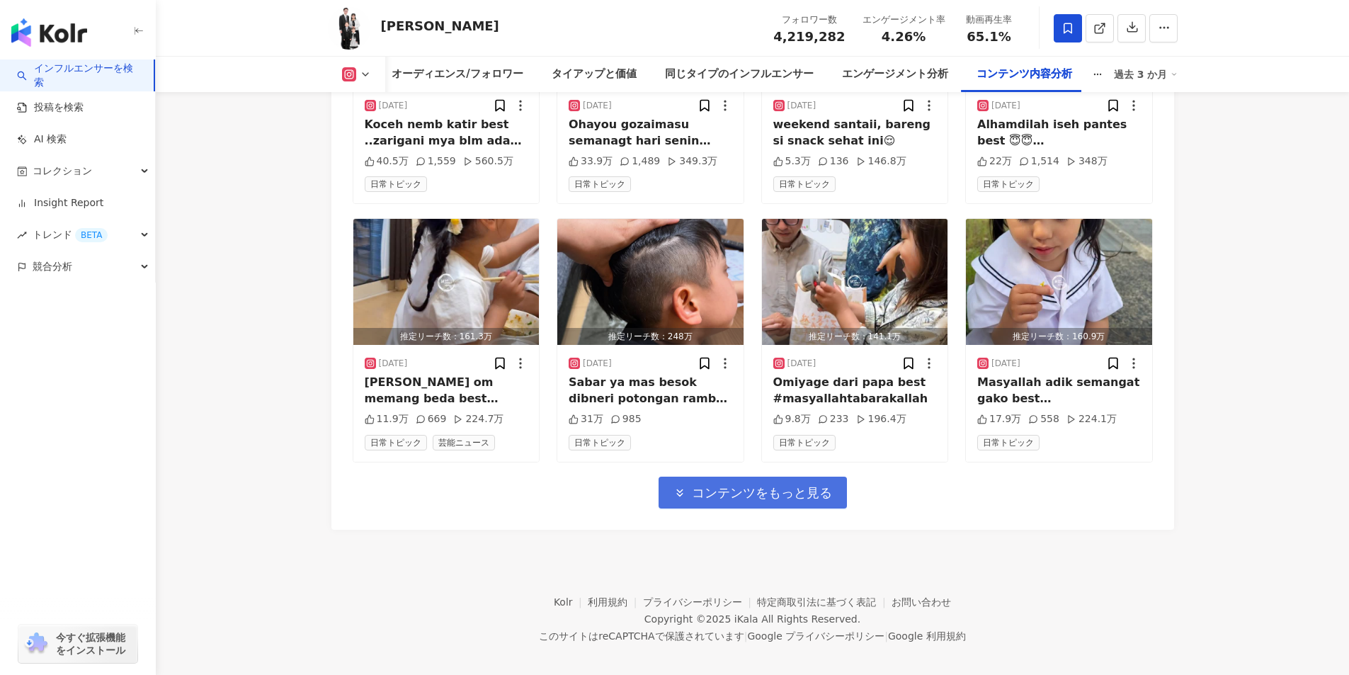
click at [795, 485] on span "コンテンツをもっと見る" at bounding box center [762, 493] width 140 height 16
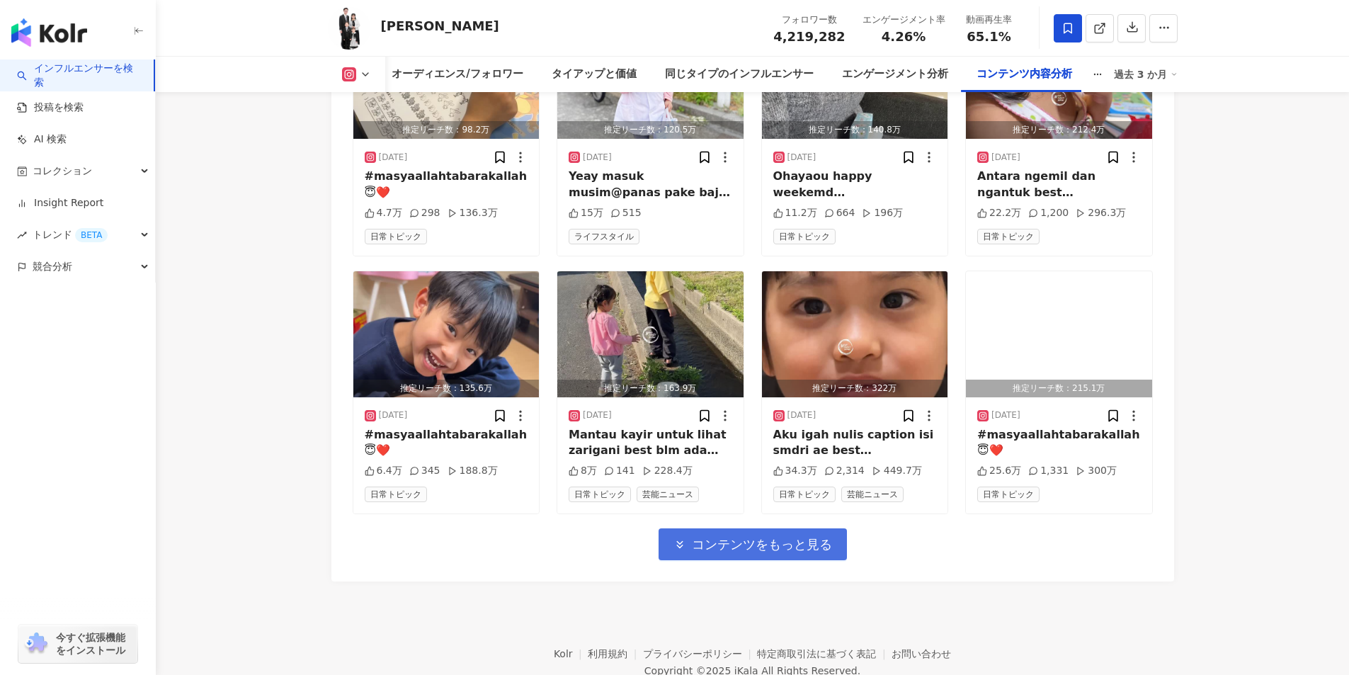
scroll to position [9181, 0]
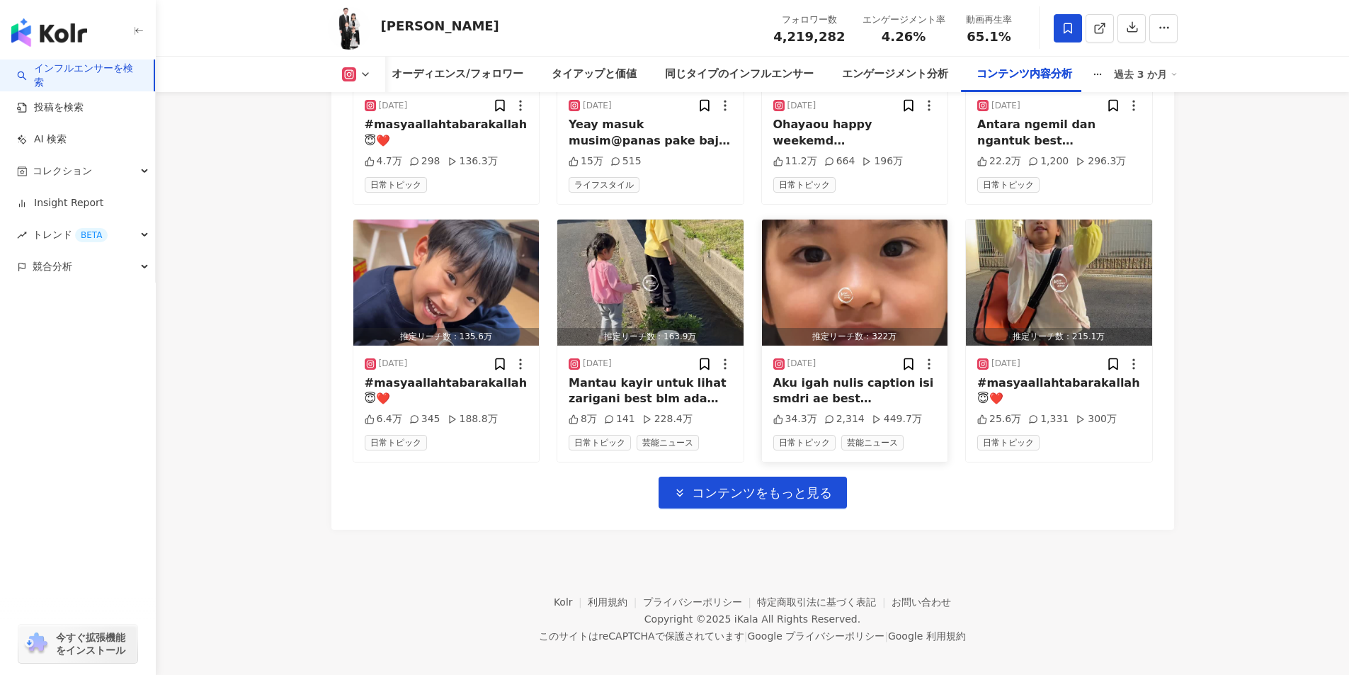
click at [775, 485] on span "コンテンツをもっと見る" at bounding box center [762, 493] width 140 height 16
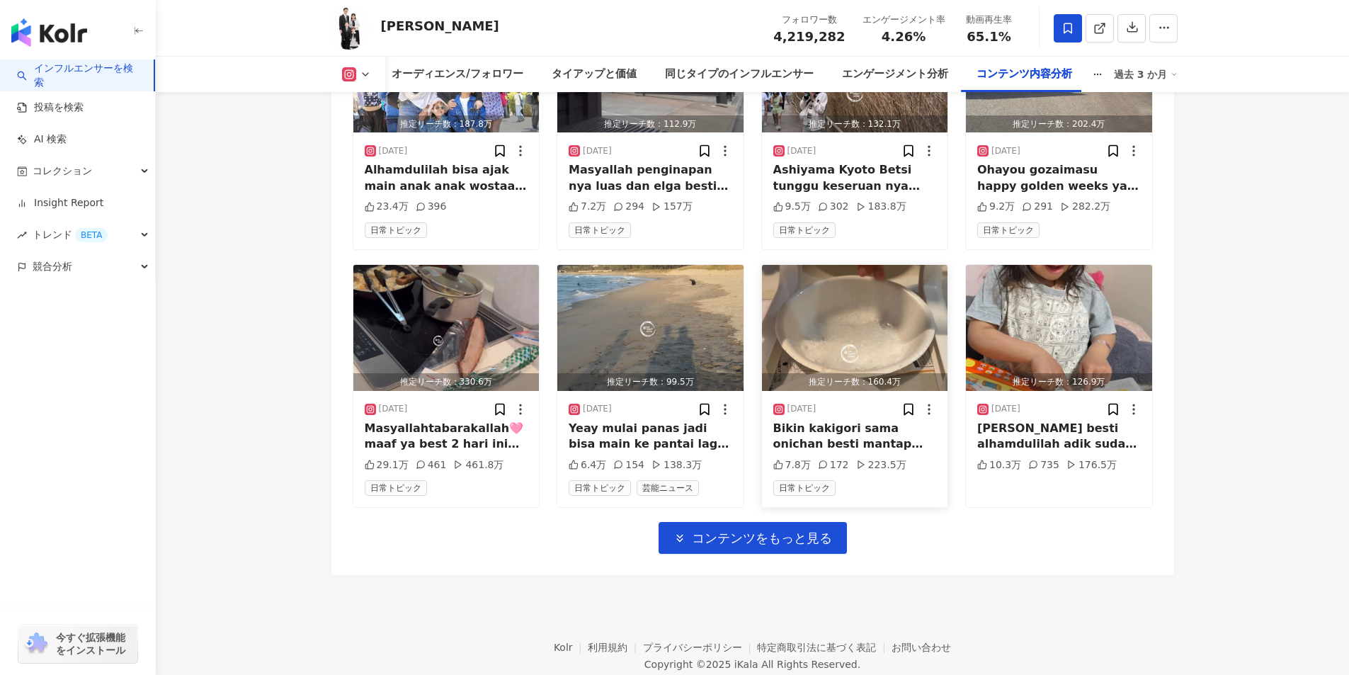
scroll to position [9932, 0]
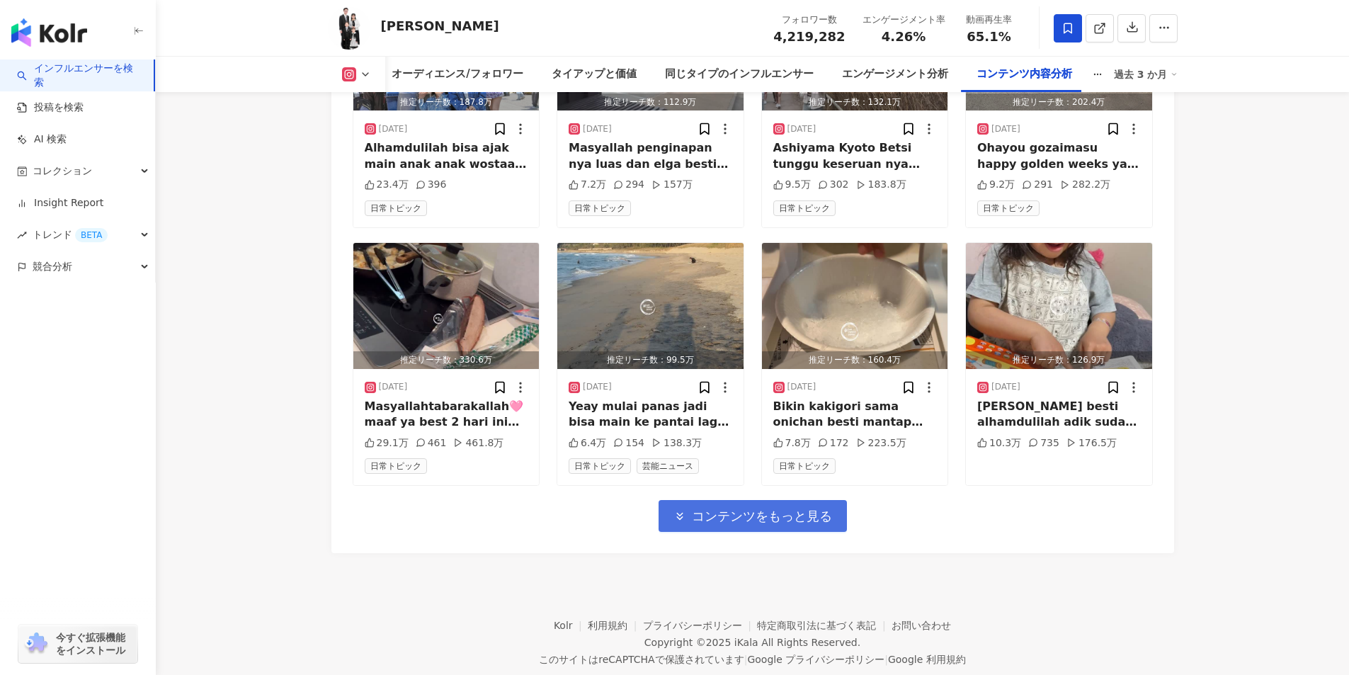
click at [741, 509] on span "コンテンツをもっと見る" at bounding box center [762, 517] width 140 height 16
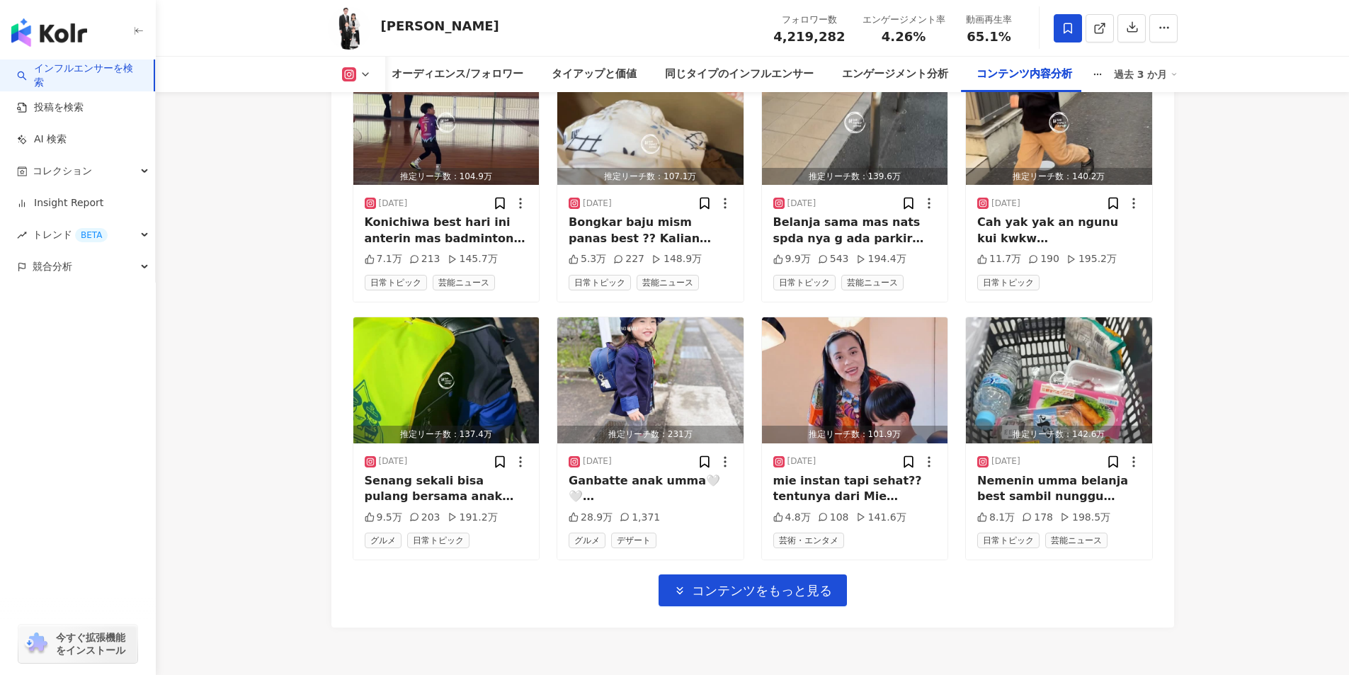
scroll to position [10729, 0]
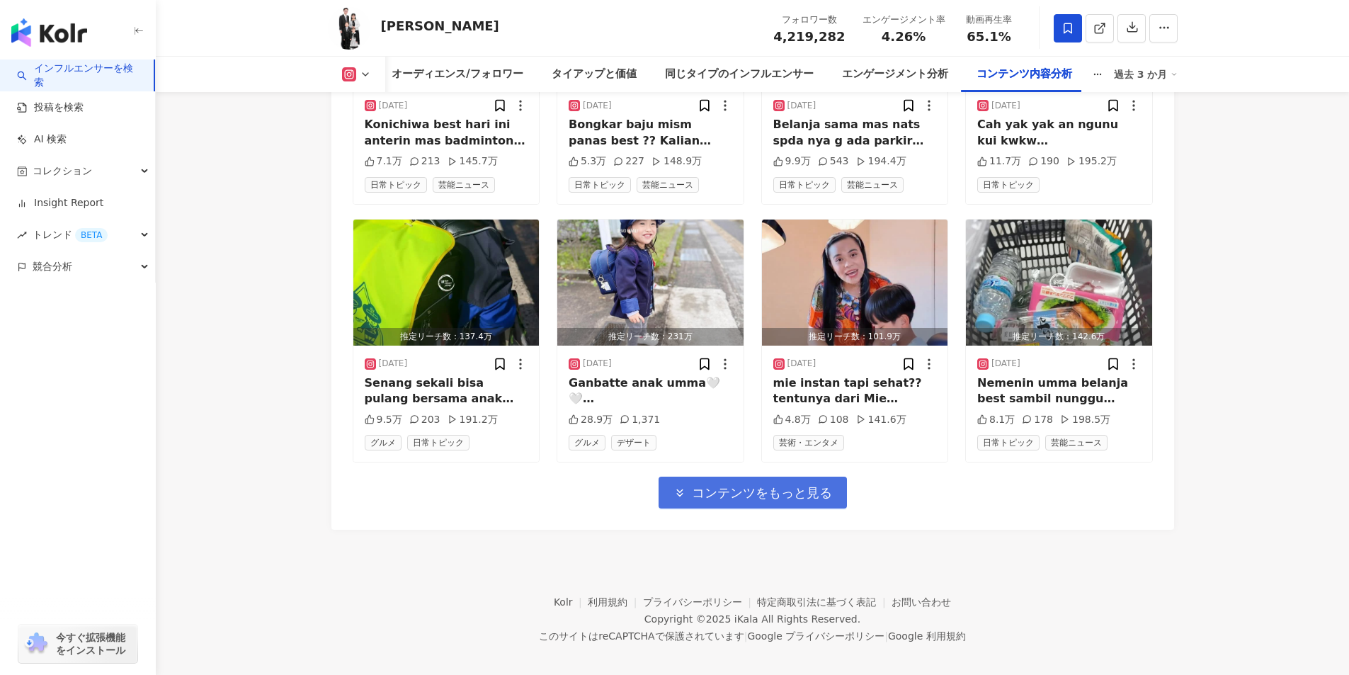
click at [764, 477] on button "コンテンツをもっと見る" at bounding box center [753, 493] width 188 height 32
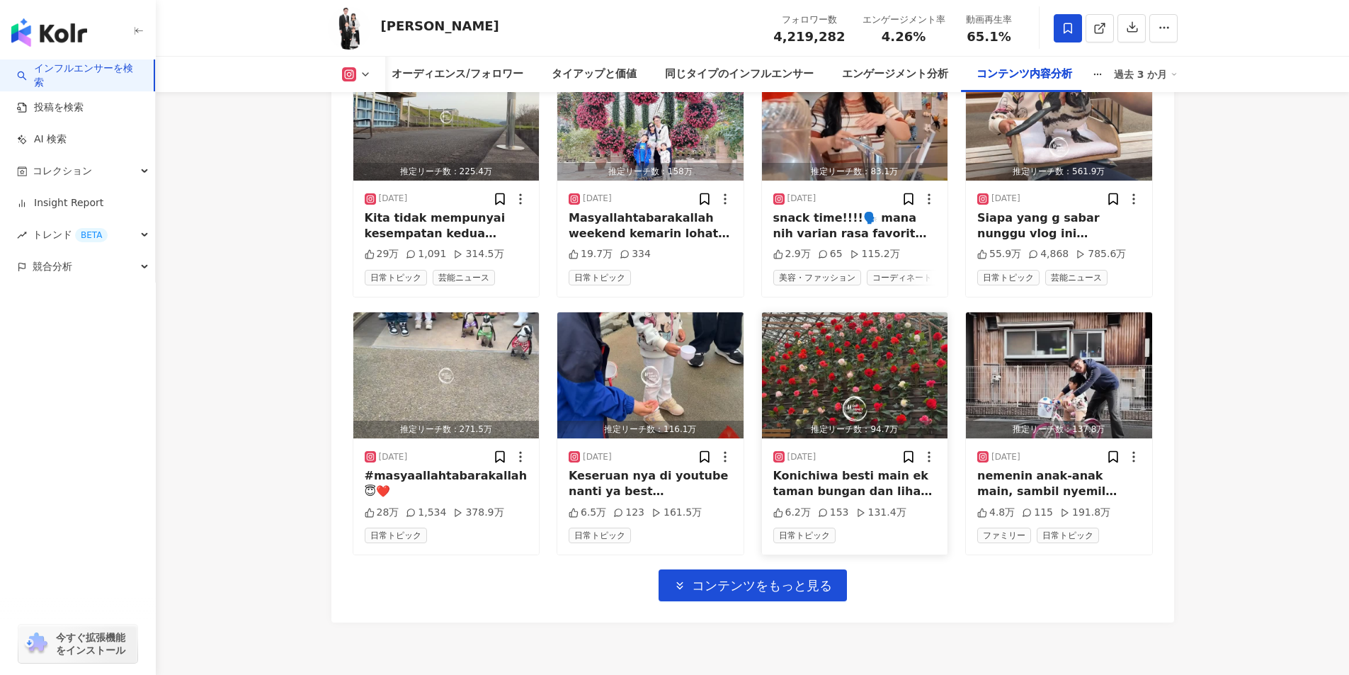
scroll to position [11514, 0]
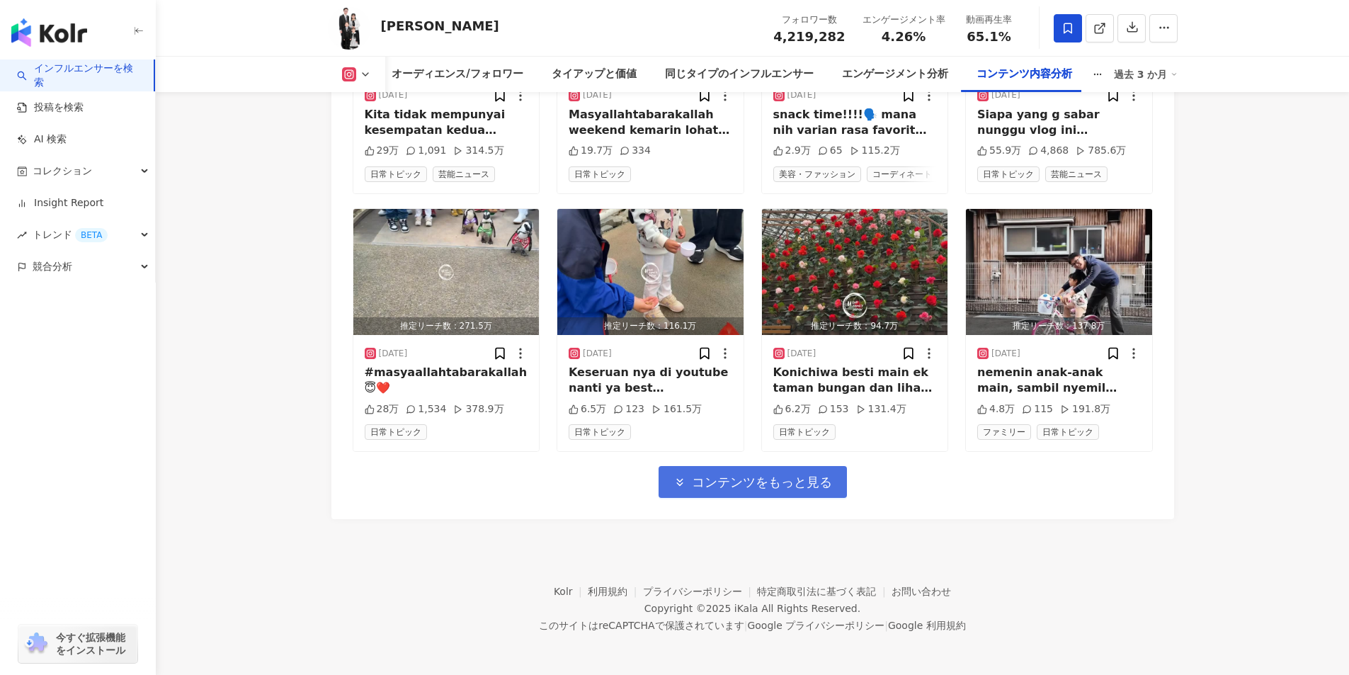
click at [786, 477] on span "コンテンツをもっと見る" at bounding box center [762, 483] width 140 height 16
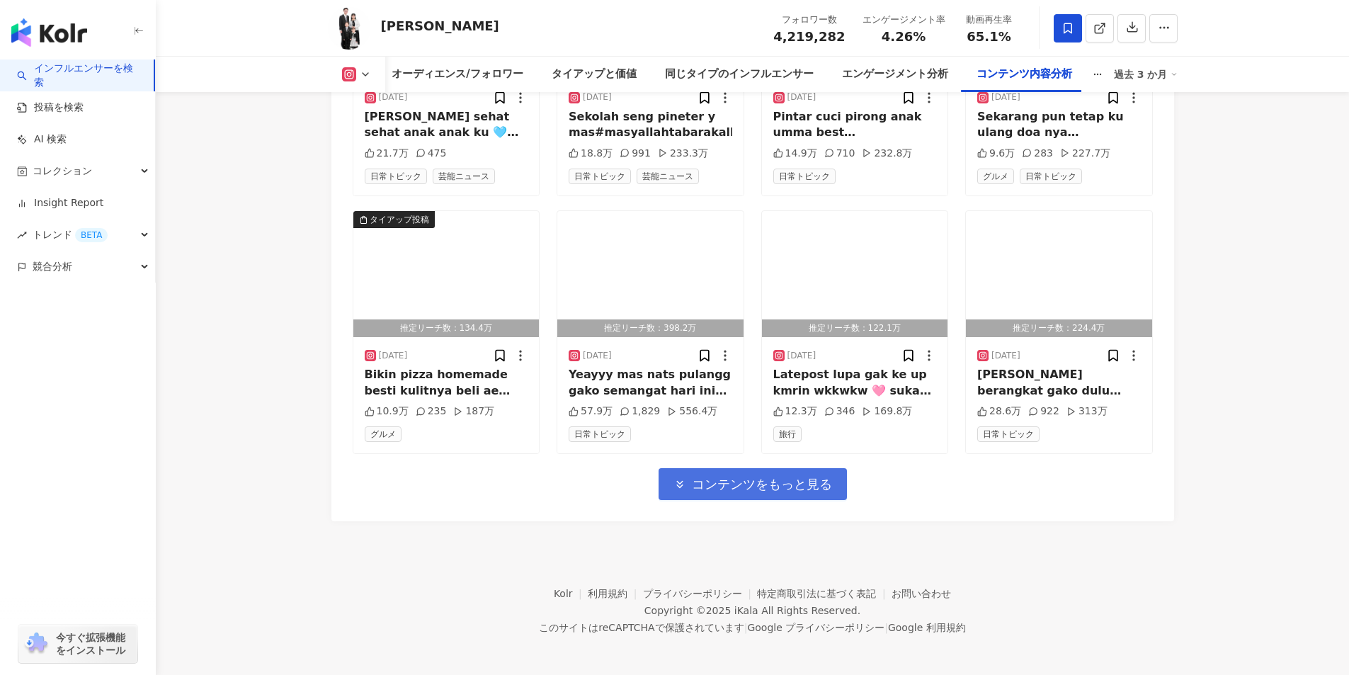
scroll to position [12288, 0]
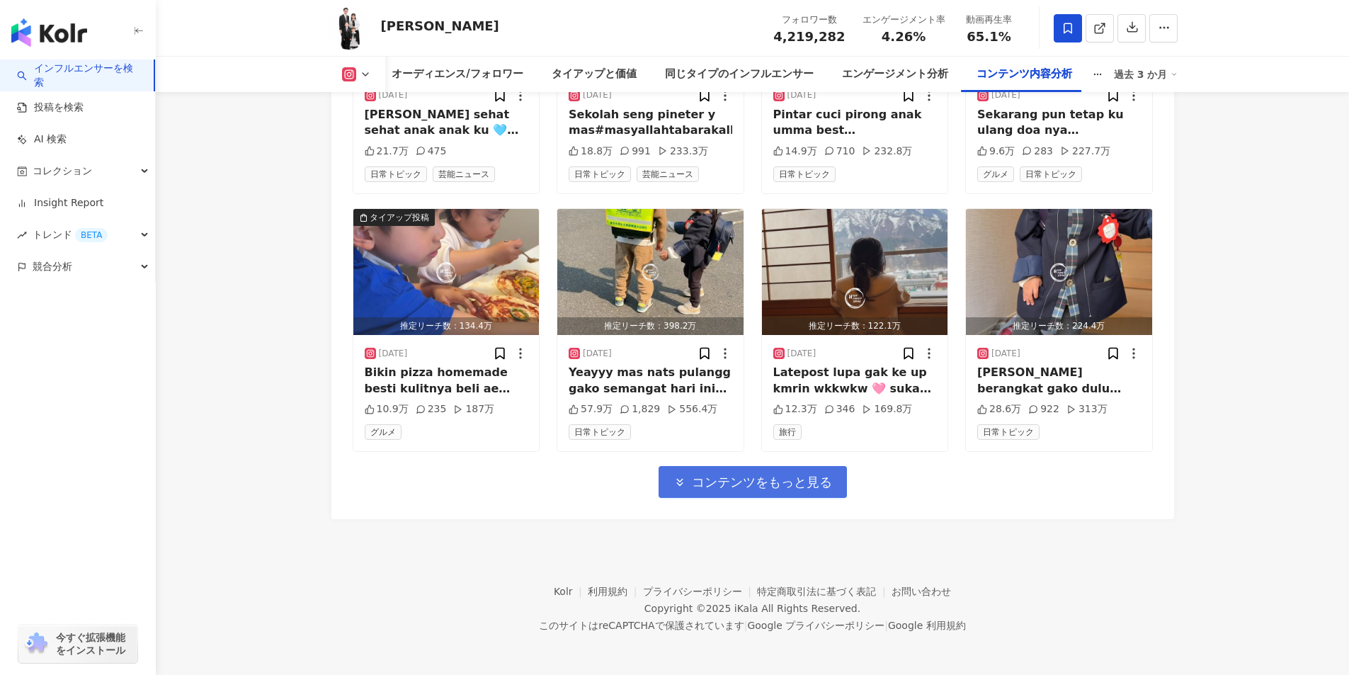
click at [768, 487] on span "コンテンツをもっと見る" at bounding box center [762, 483] width 140 height 16
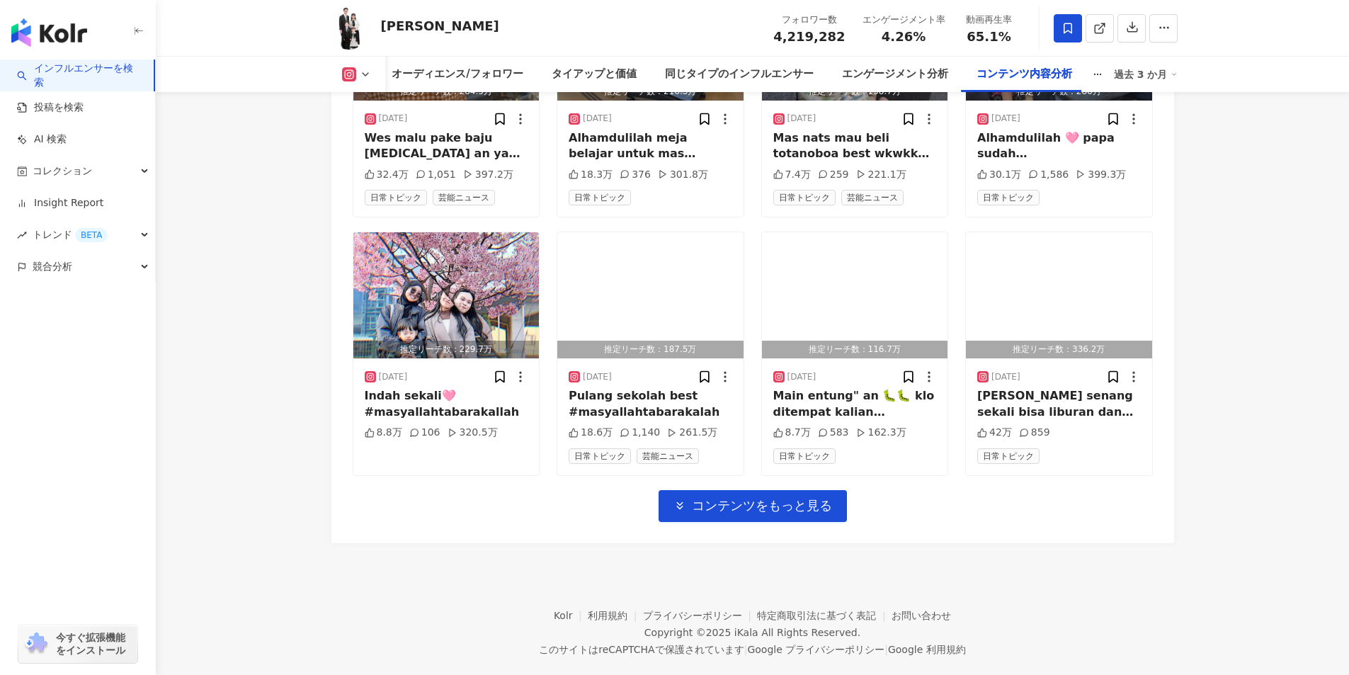
scroll to position [13062, 0]
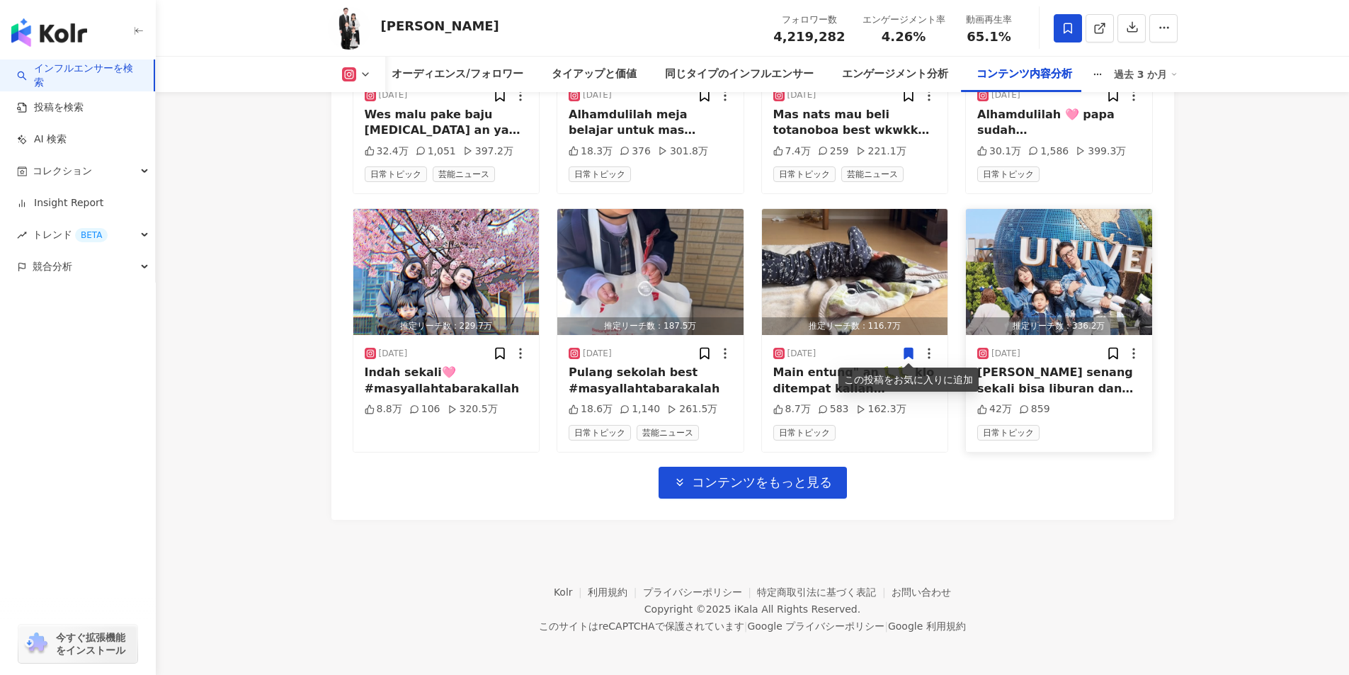
click at [1034, 365] on div "[PERSON_NAME] senang sekali bisa liburan dan quality time bersama bapak nya ana…" at bounding box center [1059, 381] width 164 height 32
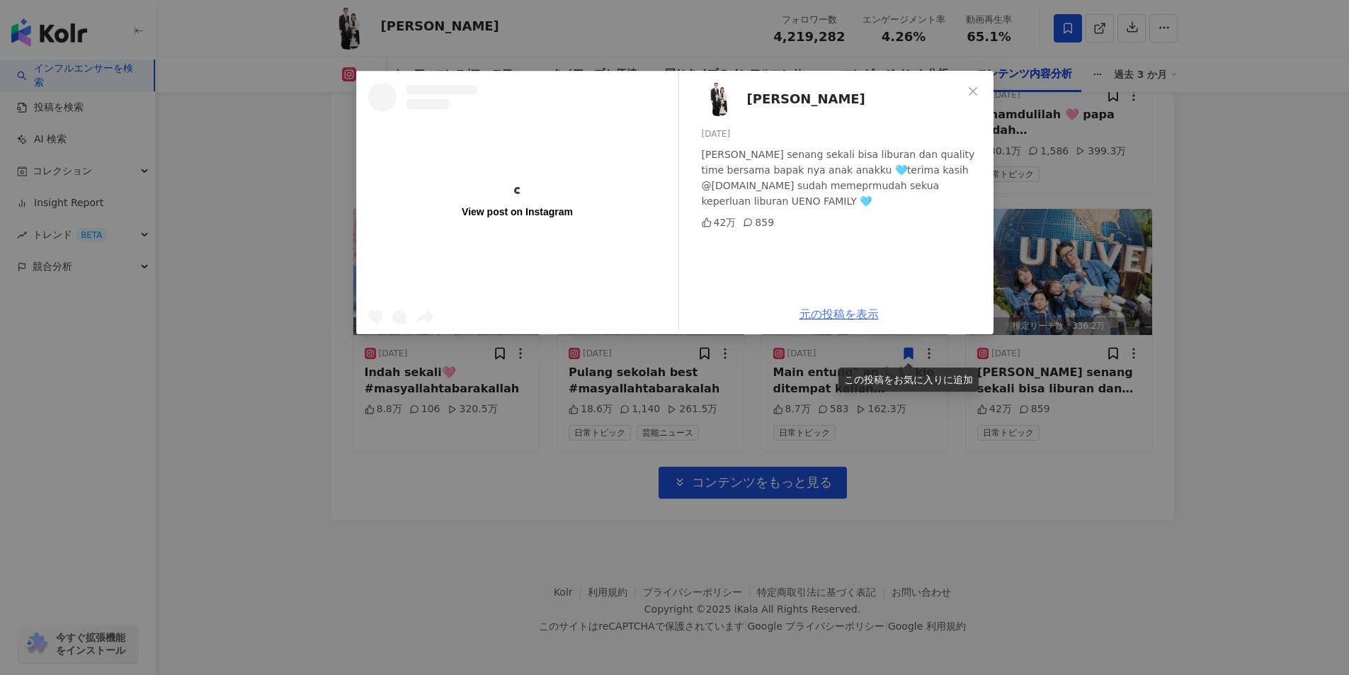
click at [821, 310] on link "元の投稿を表示" at bounding box center [839, 313] width 79 height 13
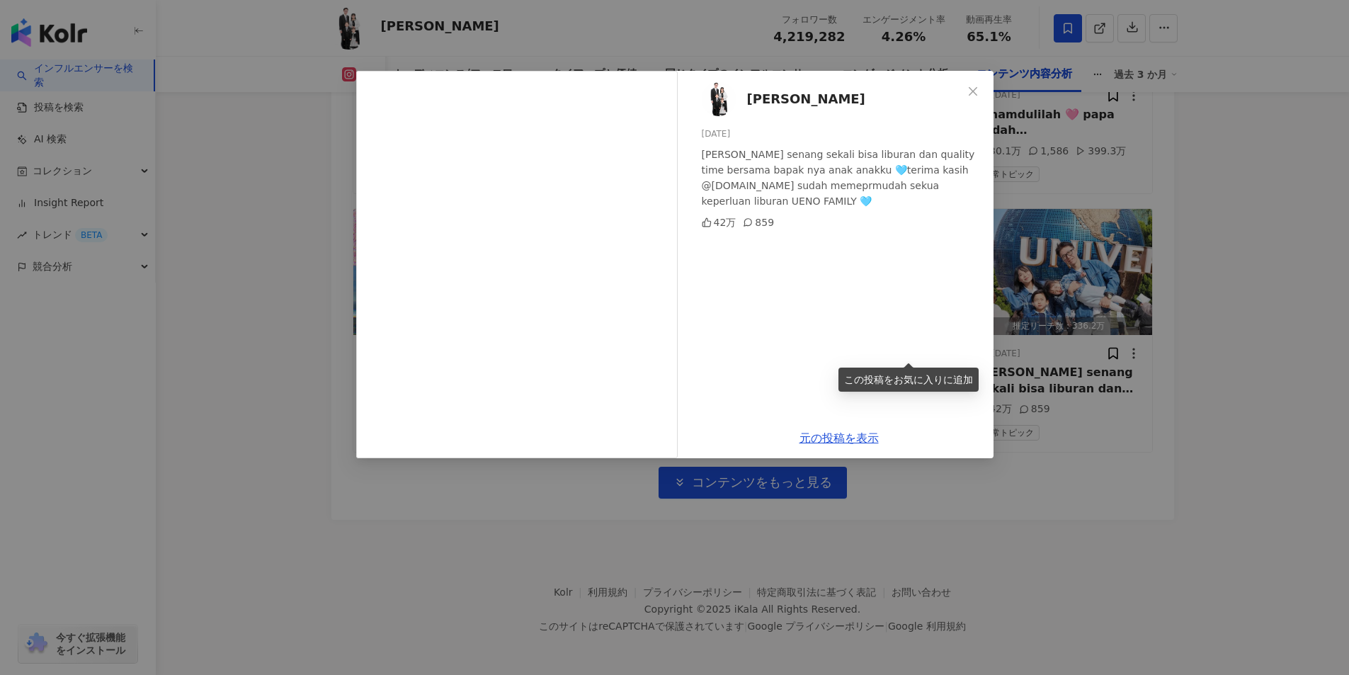
click at [1203, 295] on div "[PERSON_NAME]i [DATE] Masyallah senang sekali bisa liburan dan quality time ber…" at bounding box center [674, 337] width 1349 height 675
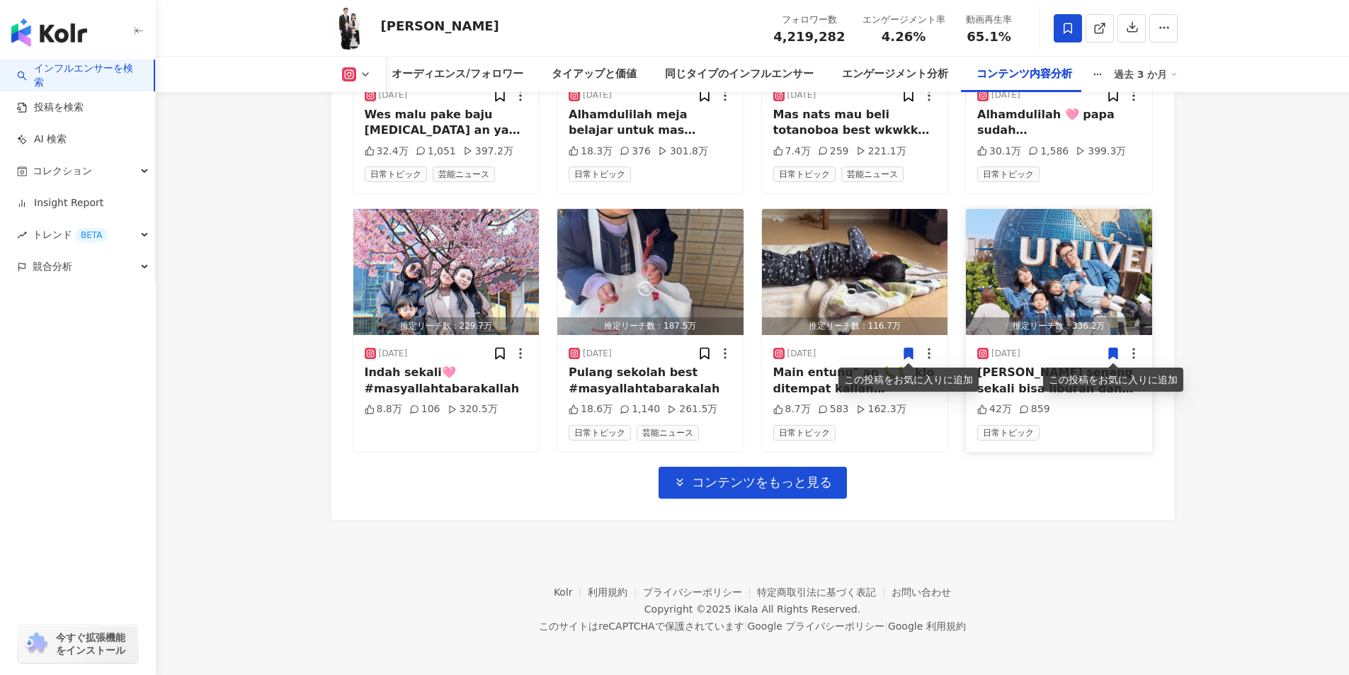
click at [1111, 353] on icon at bounding box center [1113, 353] width 8 height 11
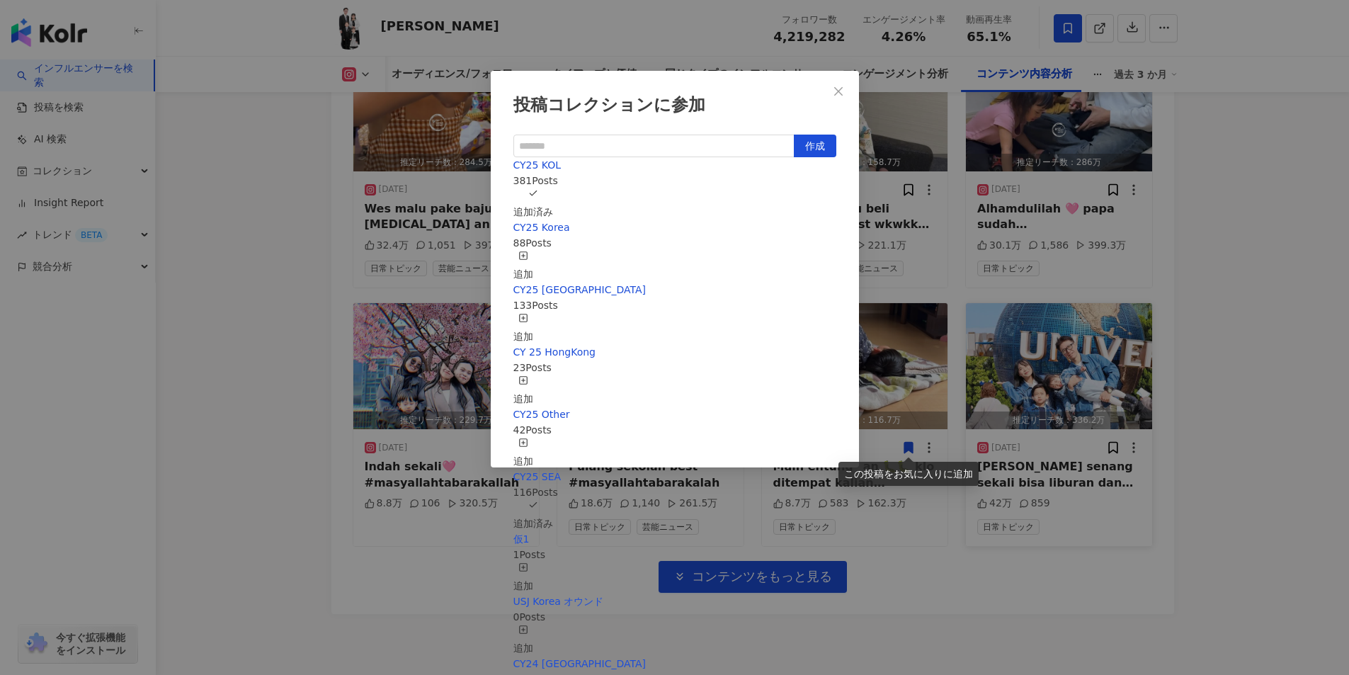
scroll to position [142, 0]
click at [1239, 350] on div "投稿コレクションに参加 作成 CY25 KOL 381 Posts 追加済み CY25 Korea 88 Posts 追加 CY25 [GEOGRAPHIC_…" at bounding box center [674, 337] width 1349 height 675
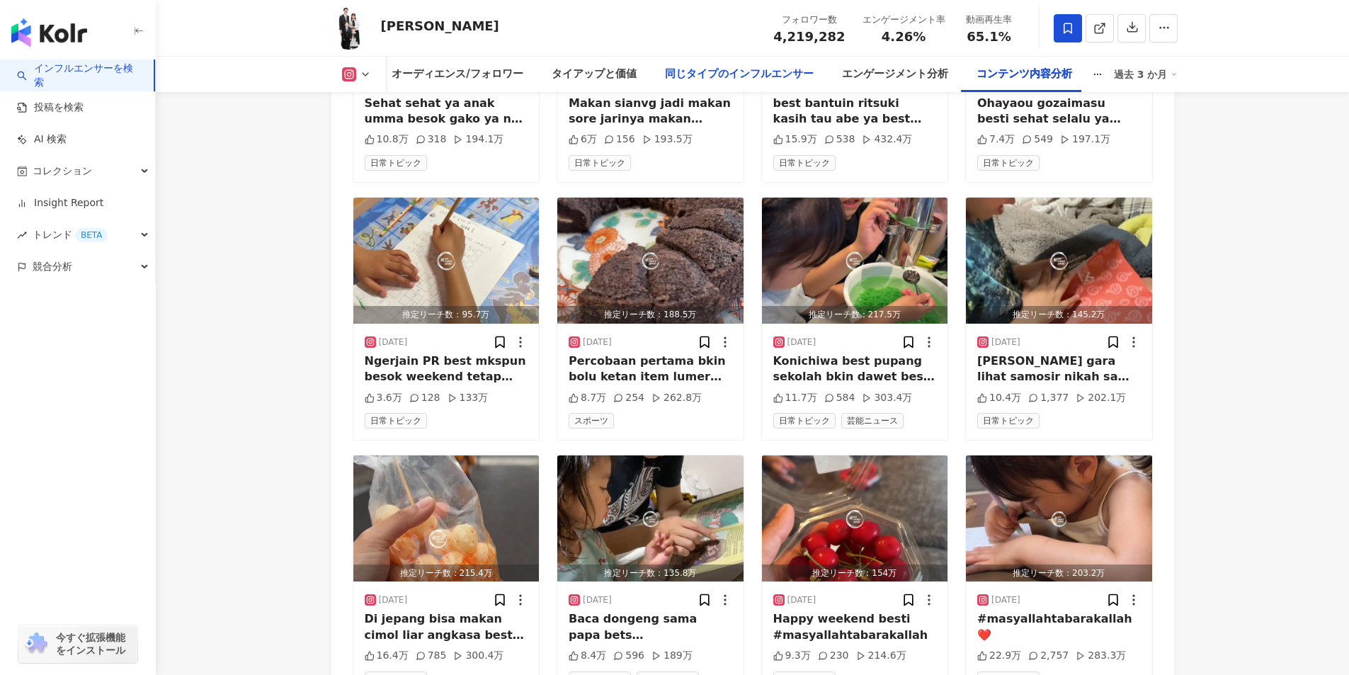
scroll to position [7774, 0]
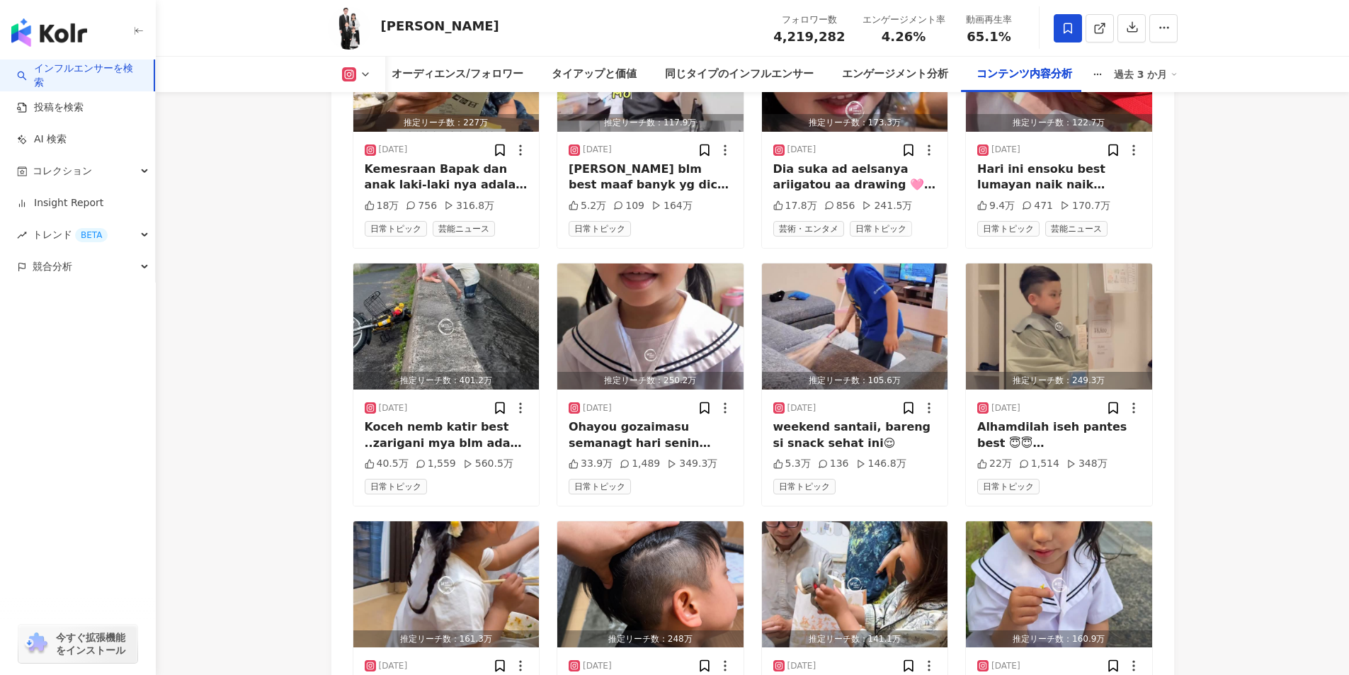
scroll to position [142, 0]
